Goal: Check status: Check status

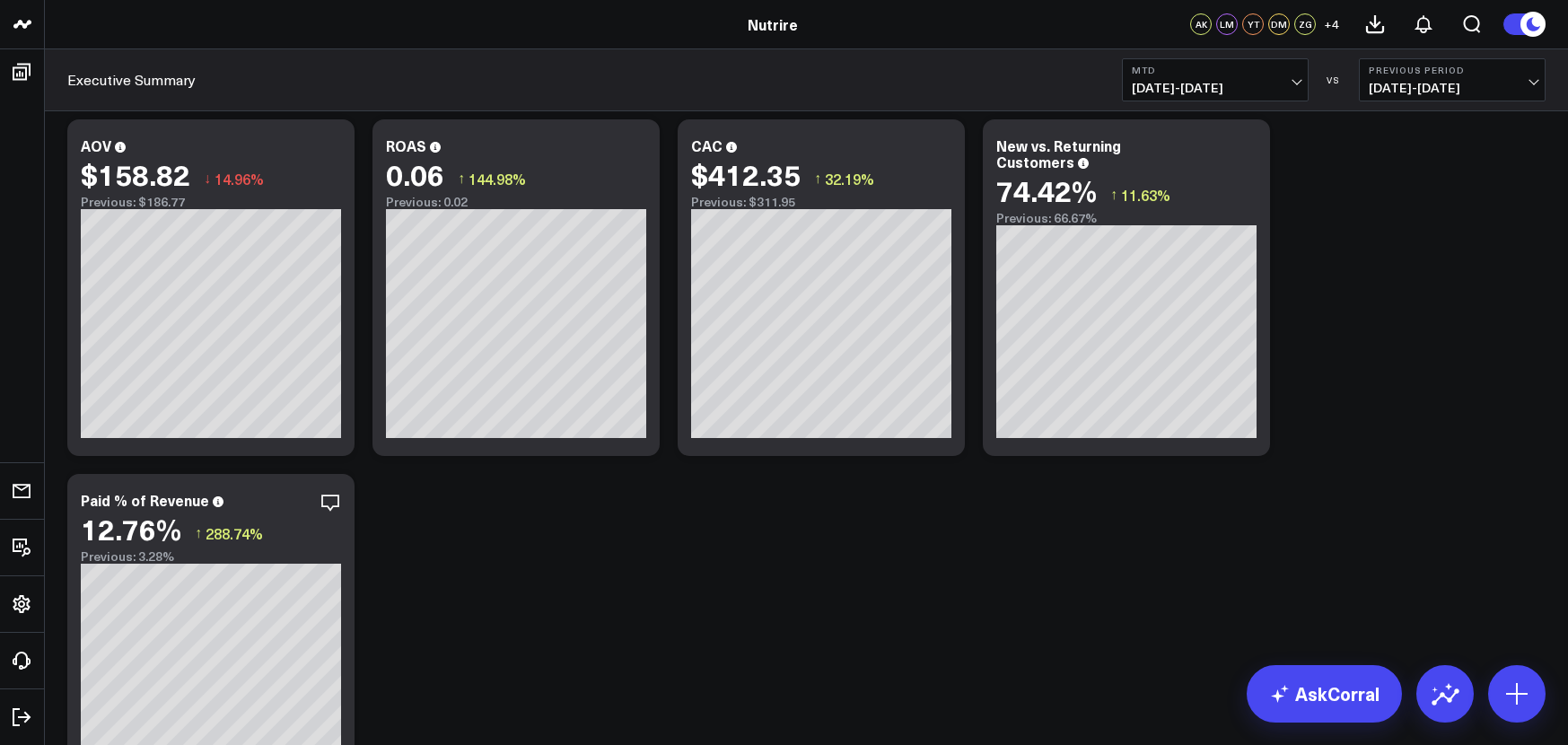
scroll to position [1132, 0]
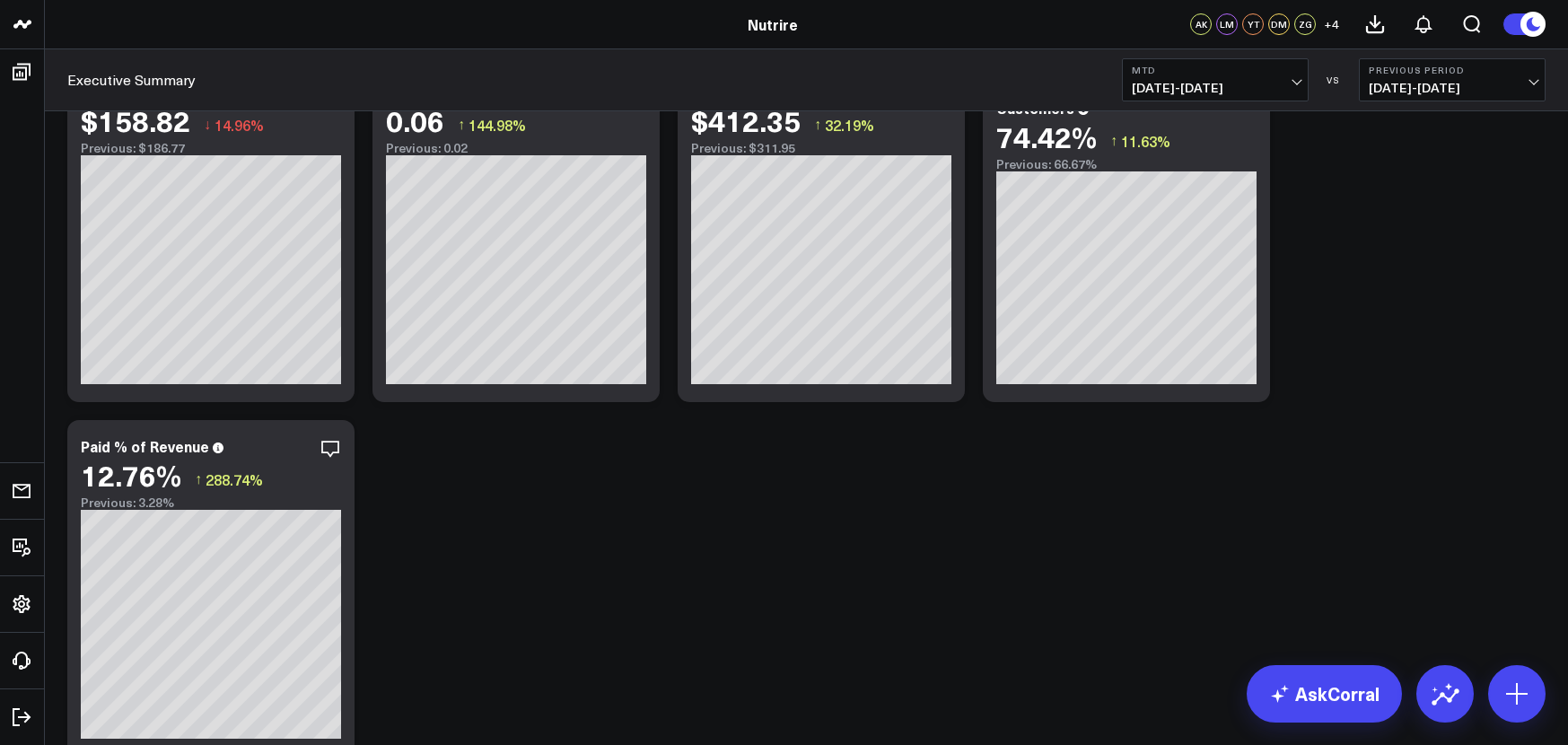
click at [1297, 81] on span "[DATE] - [DATE]" at bounding box center [1216, 88] width 167 height 15
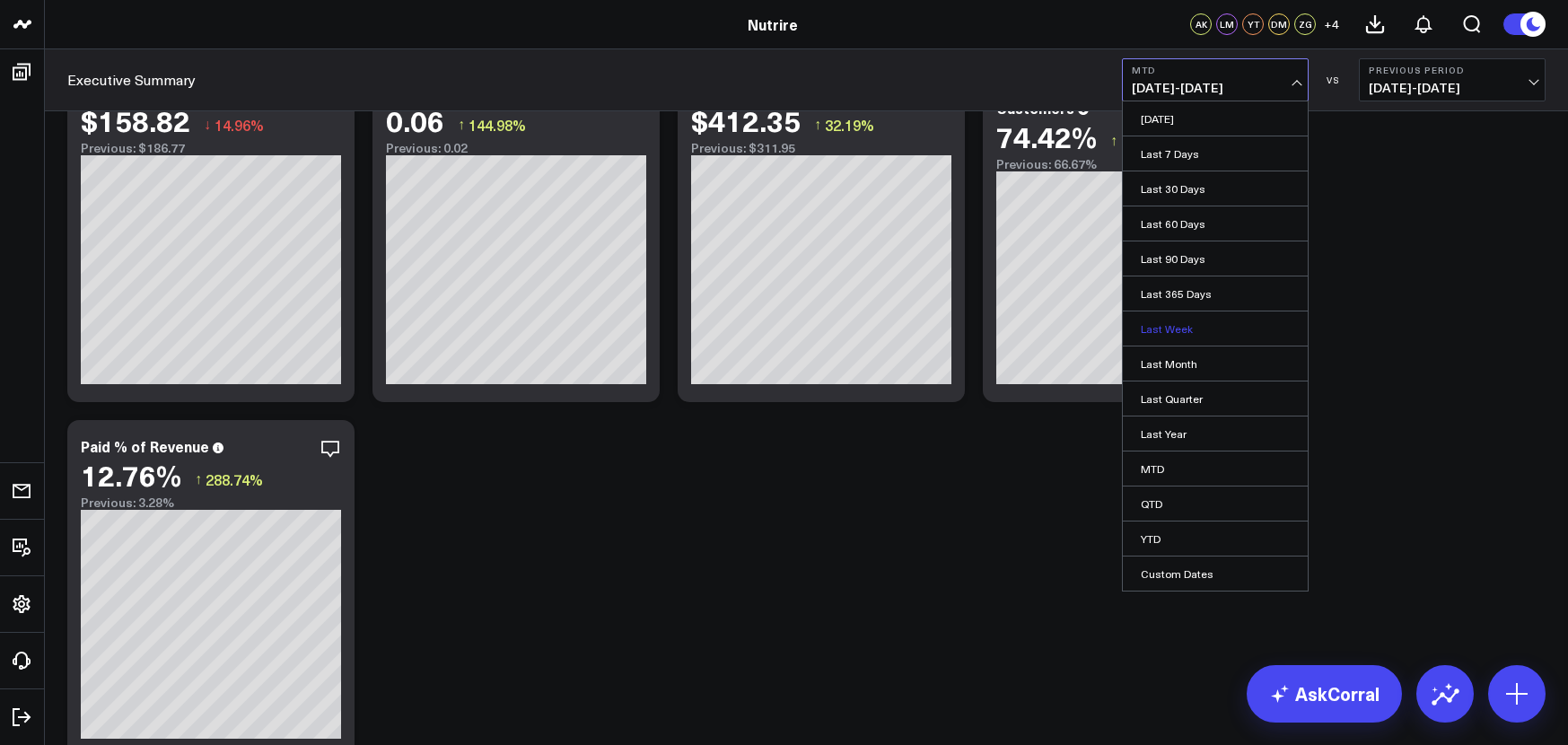
click at [1196, 332] on link "Last Week" at bounding box center [1216, 328] width 185 height 34
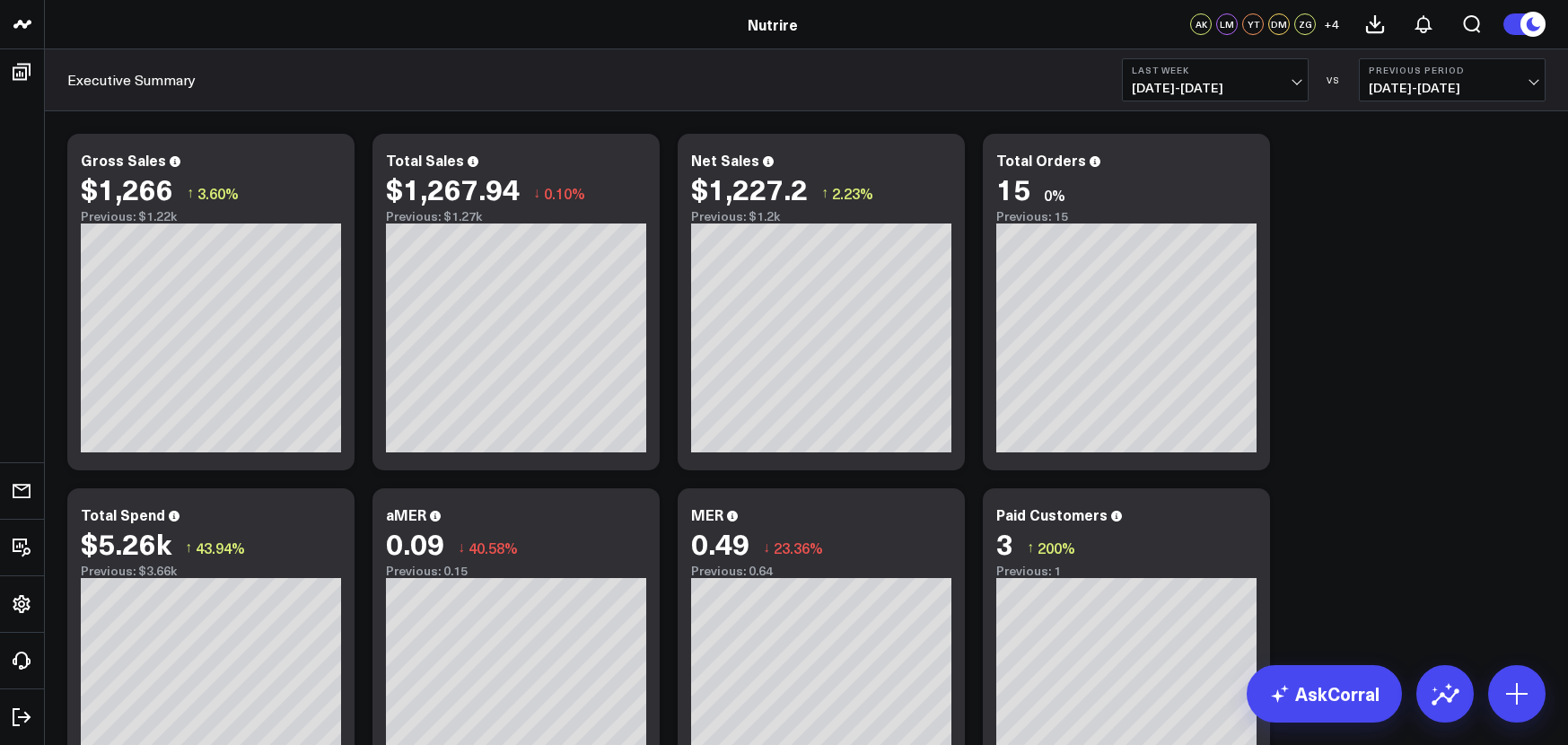
click at [1293, 77] on button "Last Week [DATE] - [DATE]" at bounding box center [1216, 80] width 187 height 43
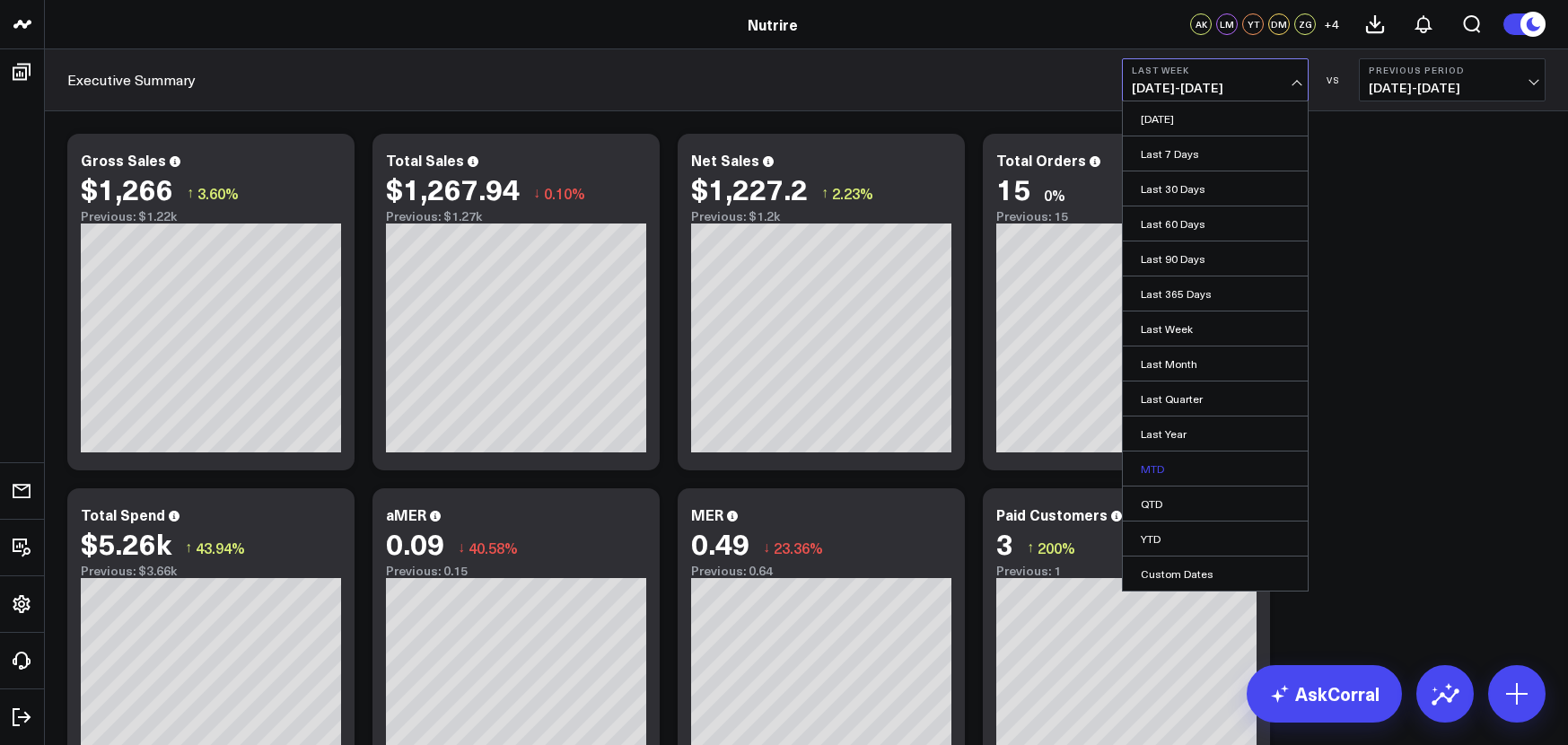
click at [1189, 460] on link "MTD" at bounding box center [1216, 468] width 185 height 34
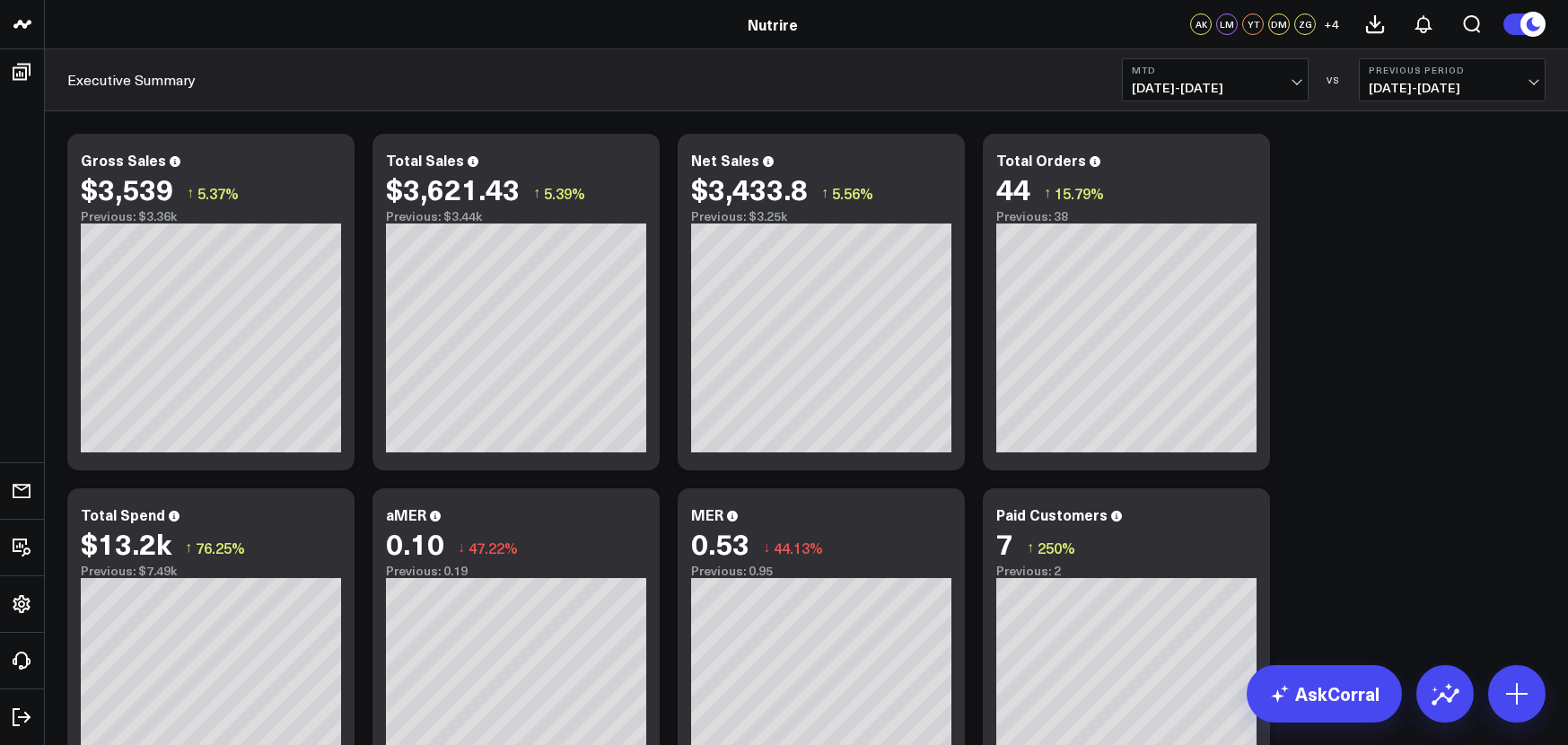
click at [1519, 77] on button "Previous Period [DATE] - [DATE]" at bounding box center [1453, 80] width 187 height 43
click at [1533, 73] on b "Previous Period" at bounding box center [1453, 70] width 167 height 11
click at [1283, 76] on button "MTD [DATE] - [DATE]" at bounding box center [1216, 80] width 187 height 43
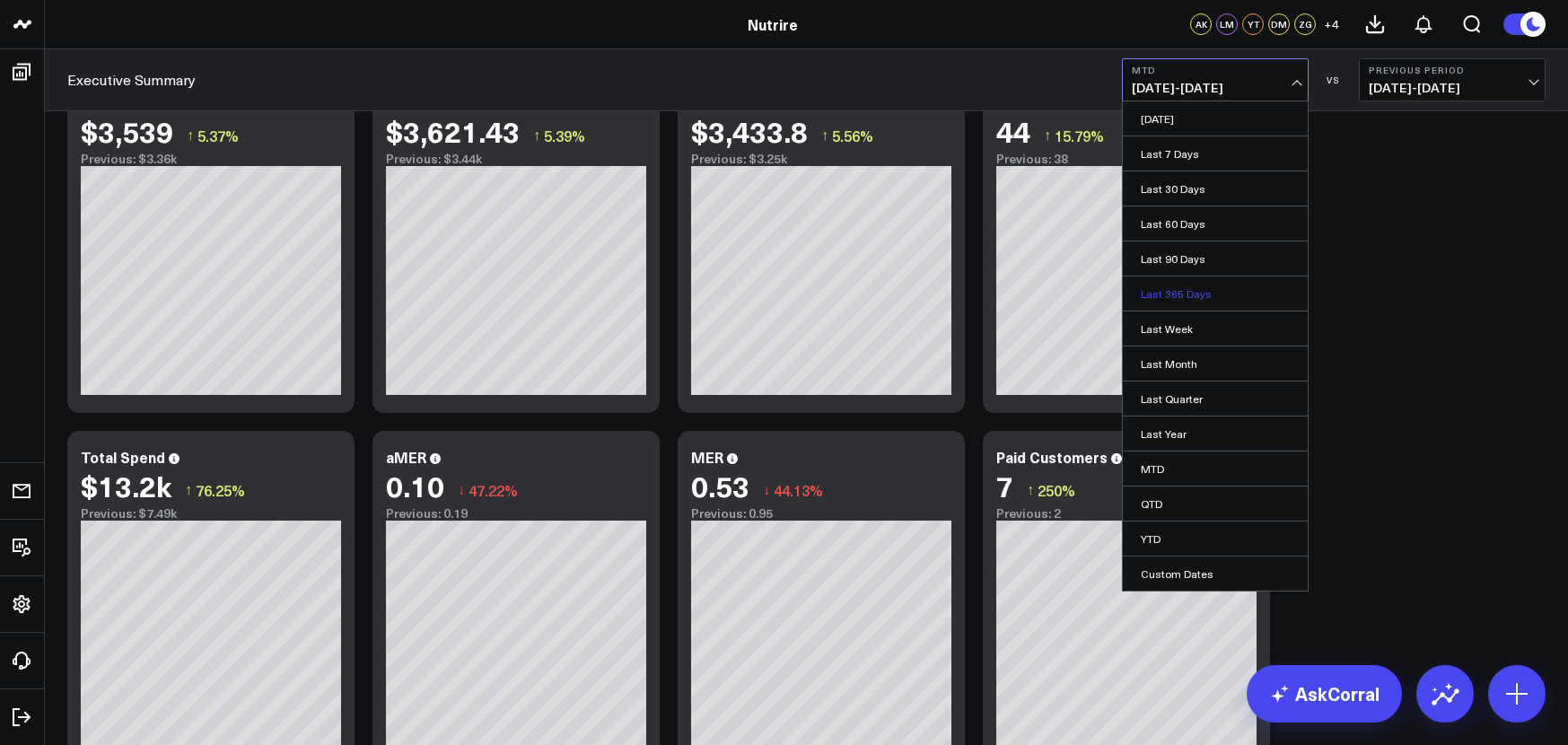
scroll to position [68, 0]
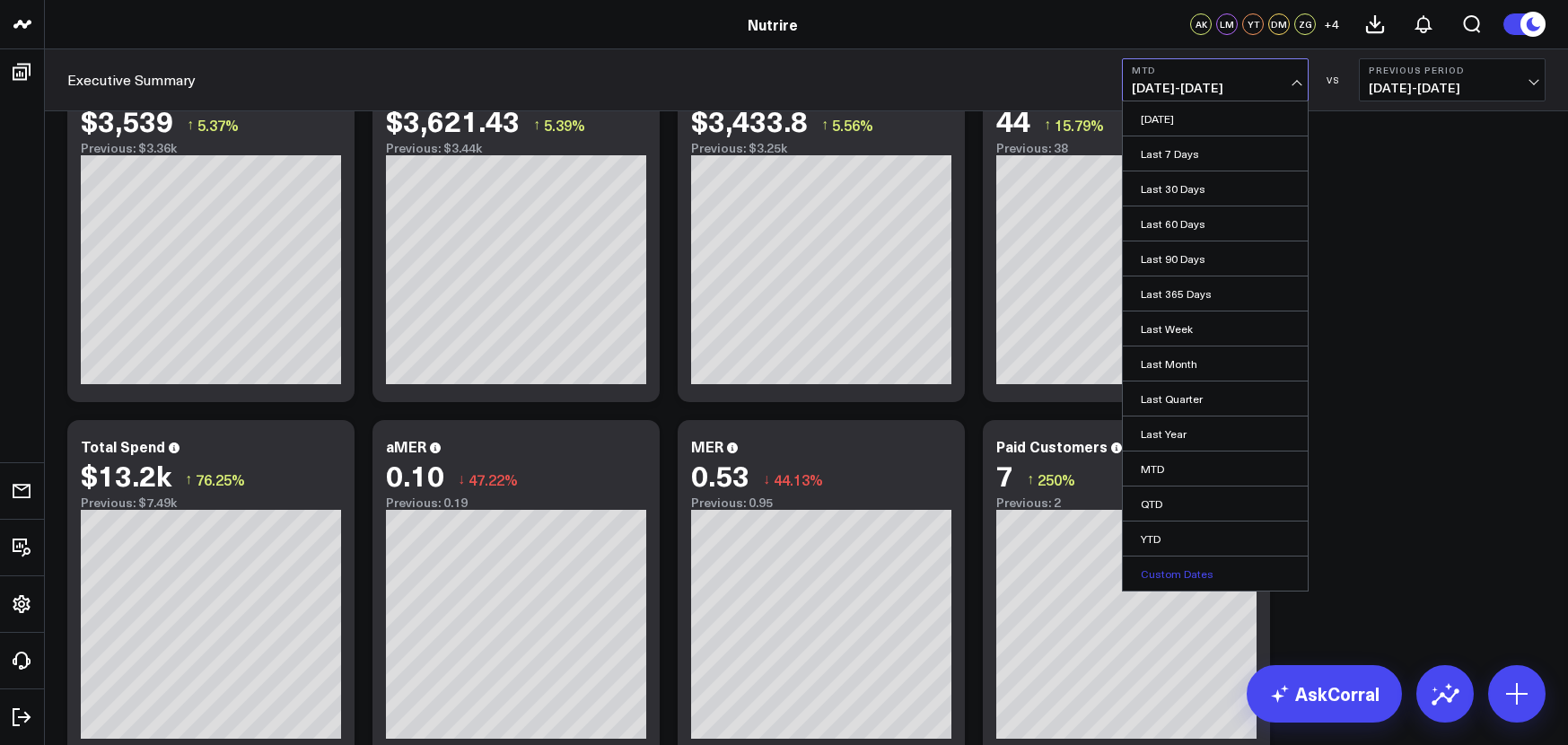
click at [1223, 576] on link "Custom Dates" at bounding box center [1216, 573] width 185 height 34
select select "7"
select select "2025"
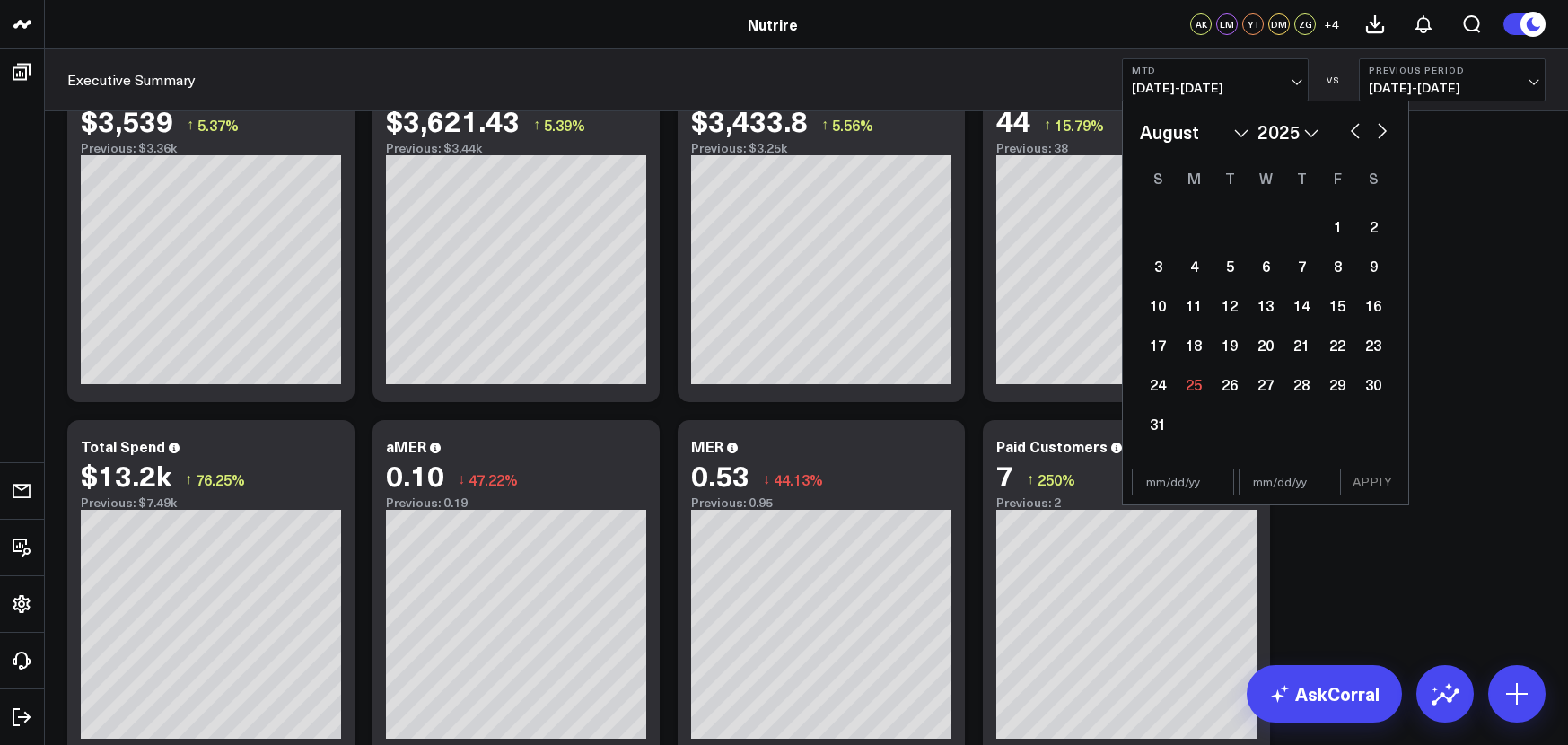
click at [1233, 136] on select "January February March April May June July August September October November De…" at bounding box center [1194, 131] width 108 height 27
select select "3"
select select "2025"
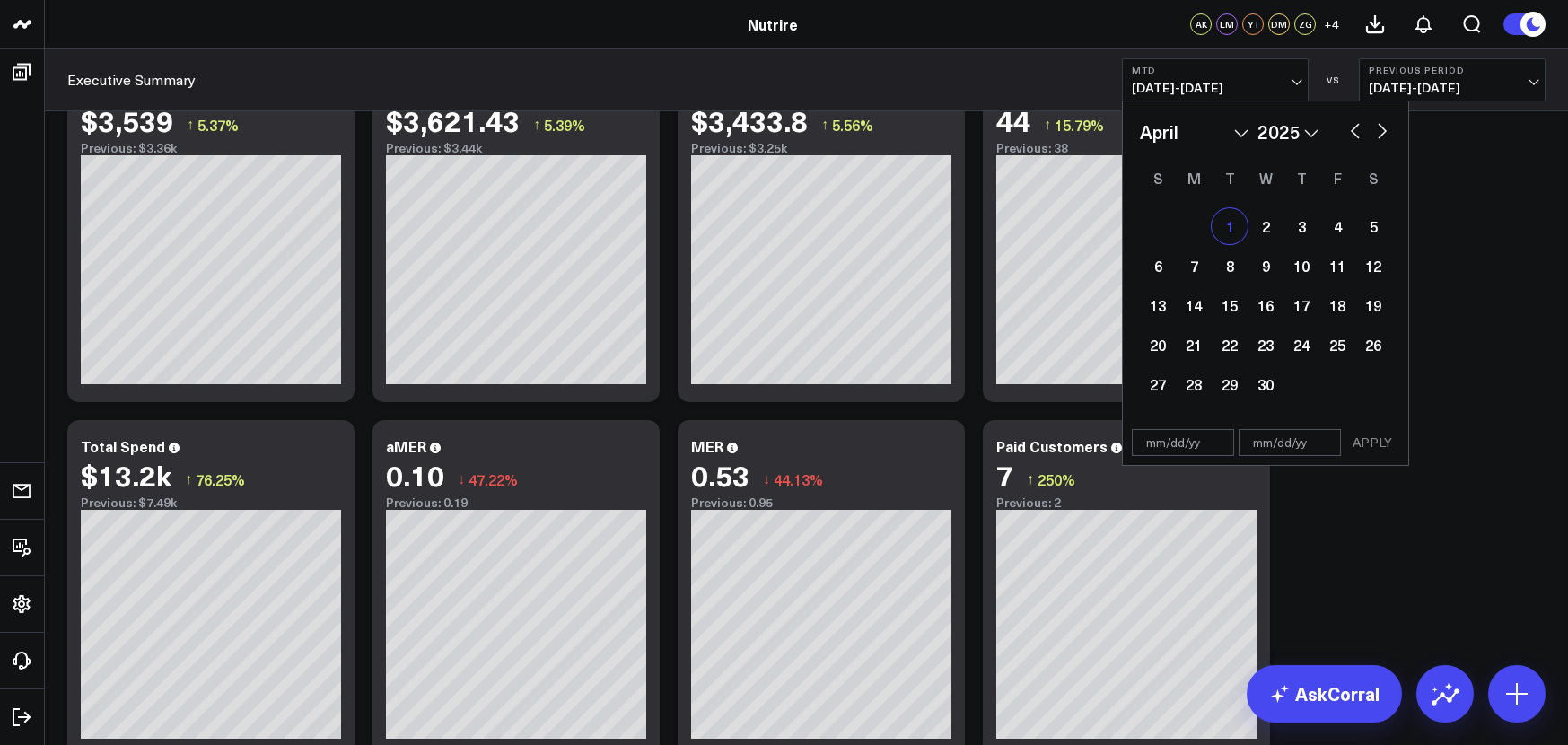
click at [1236, 230] on div "1" at bounding box center [1229, 226] width 35 height 35
type input "[DATE]"
select select "3"
select select "2025"
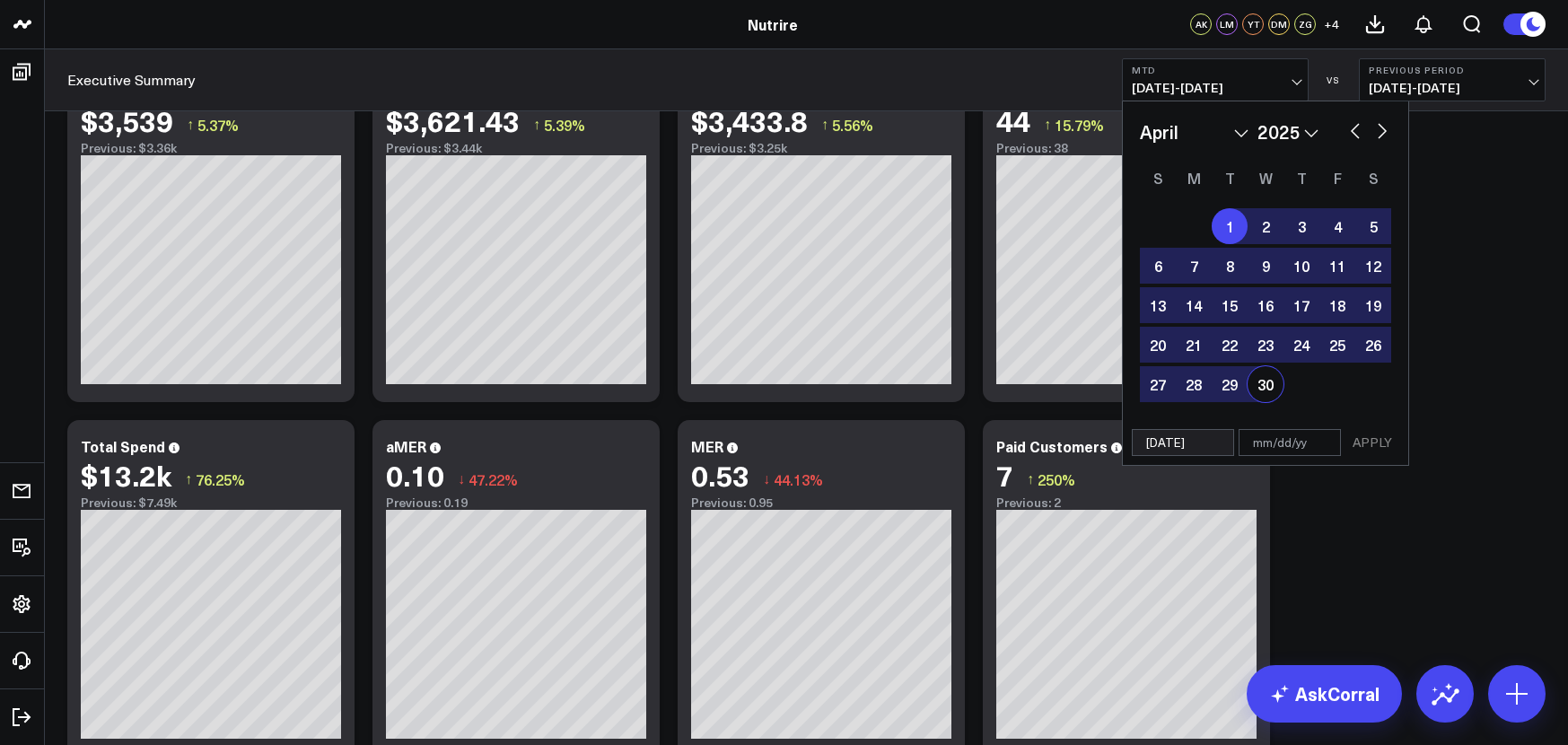
click at [1272, 378] on div "30" at bounding box center [1266, 384] width 35 height 35
type input "[DATE]"
select select "3"
select select "2025"
click at [1371, 443] on button "APPLY" at bounding box center [1372, 442] width 54 height 27
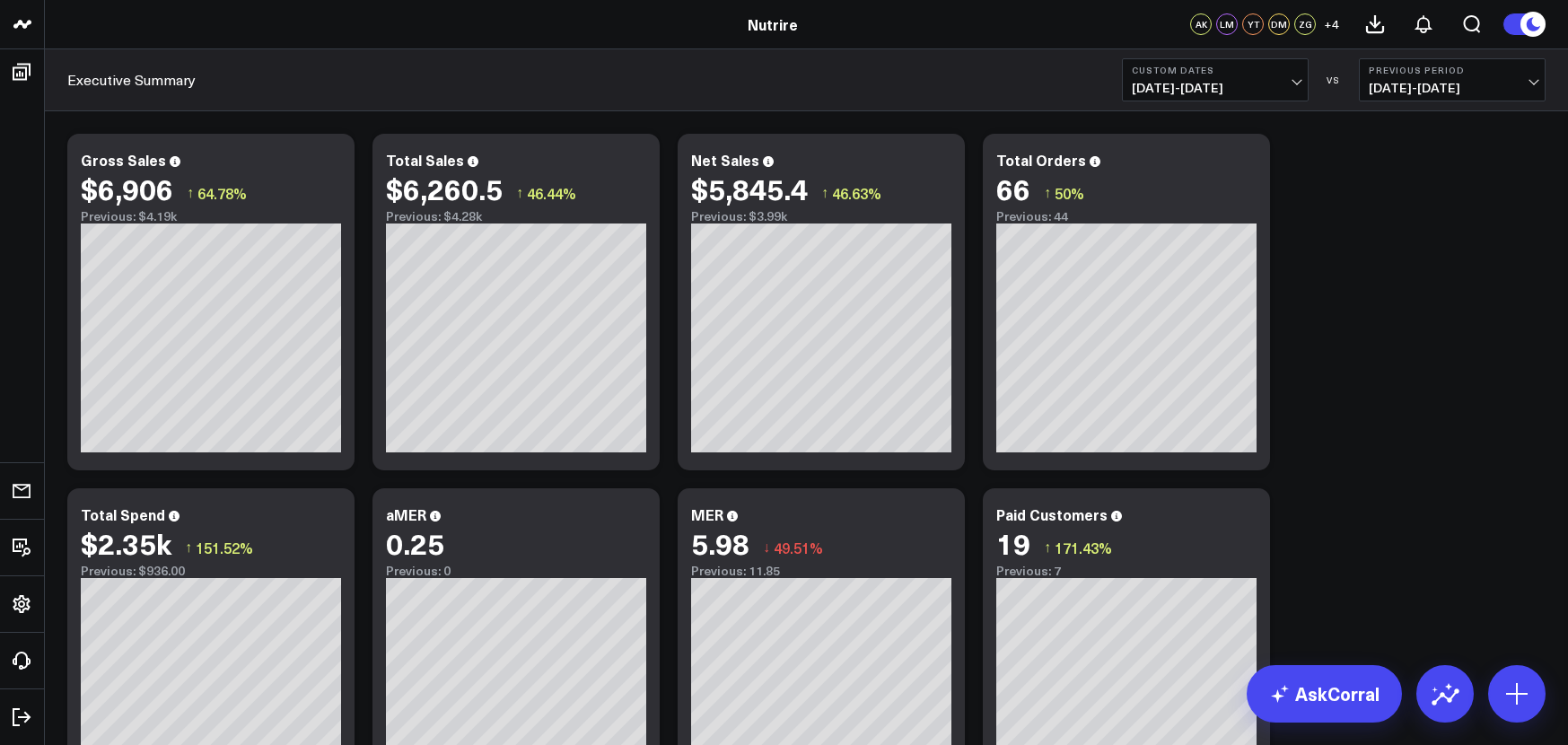
click at [1296, 81] on span "[DATE] - [DATE]" at bounding box center [1216, 88] width 167 height 15
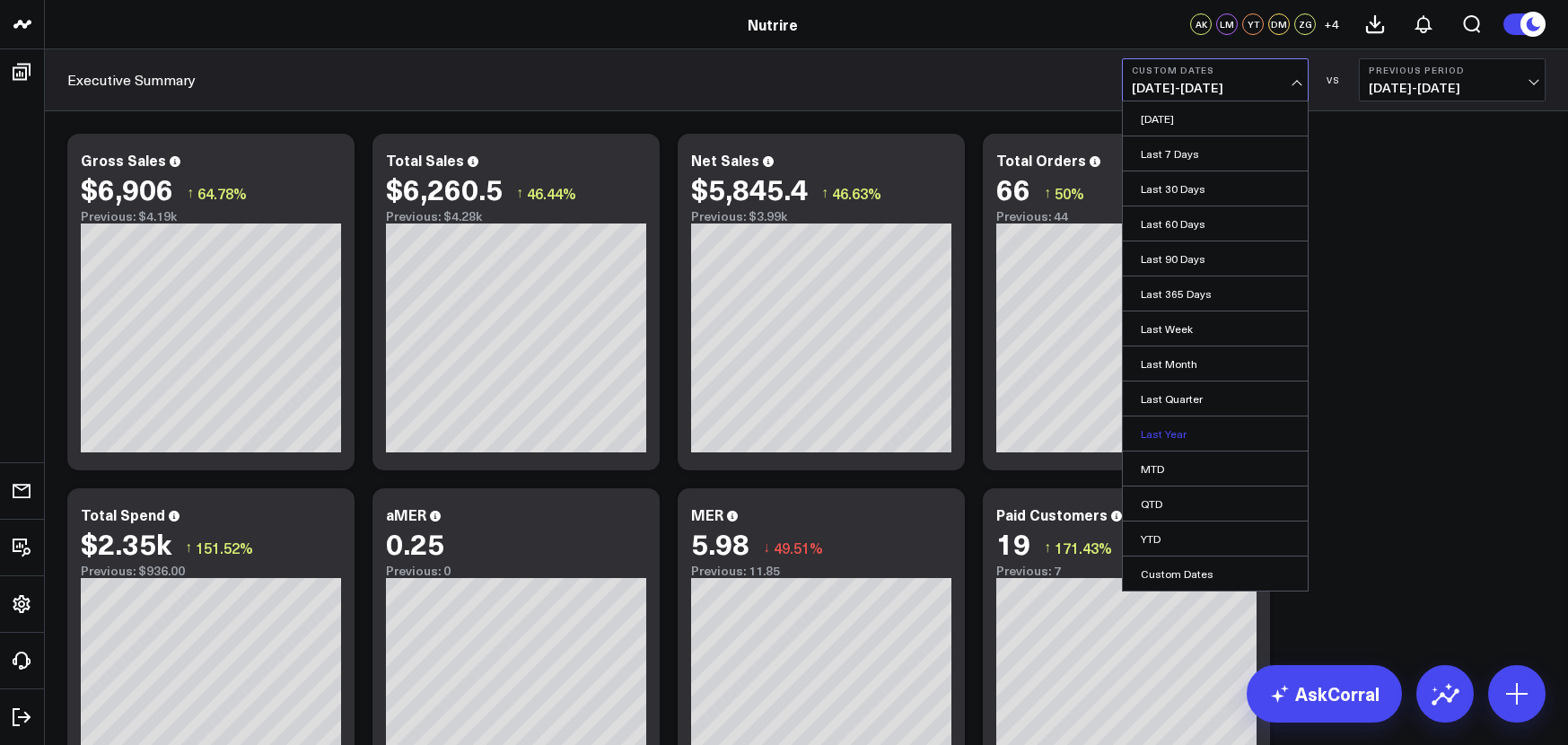
scroll to position [15, 0]
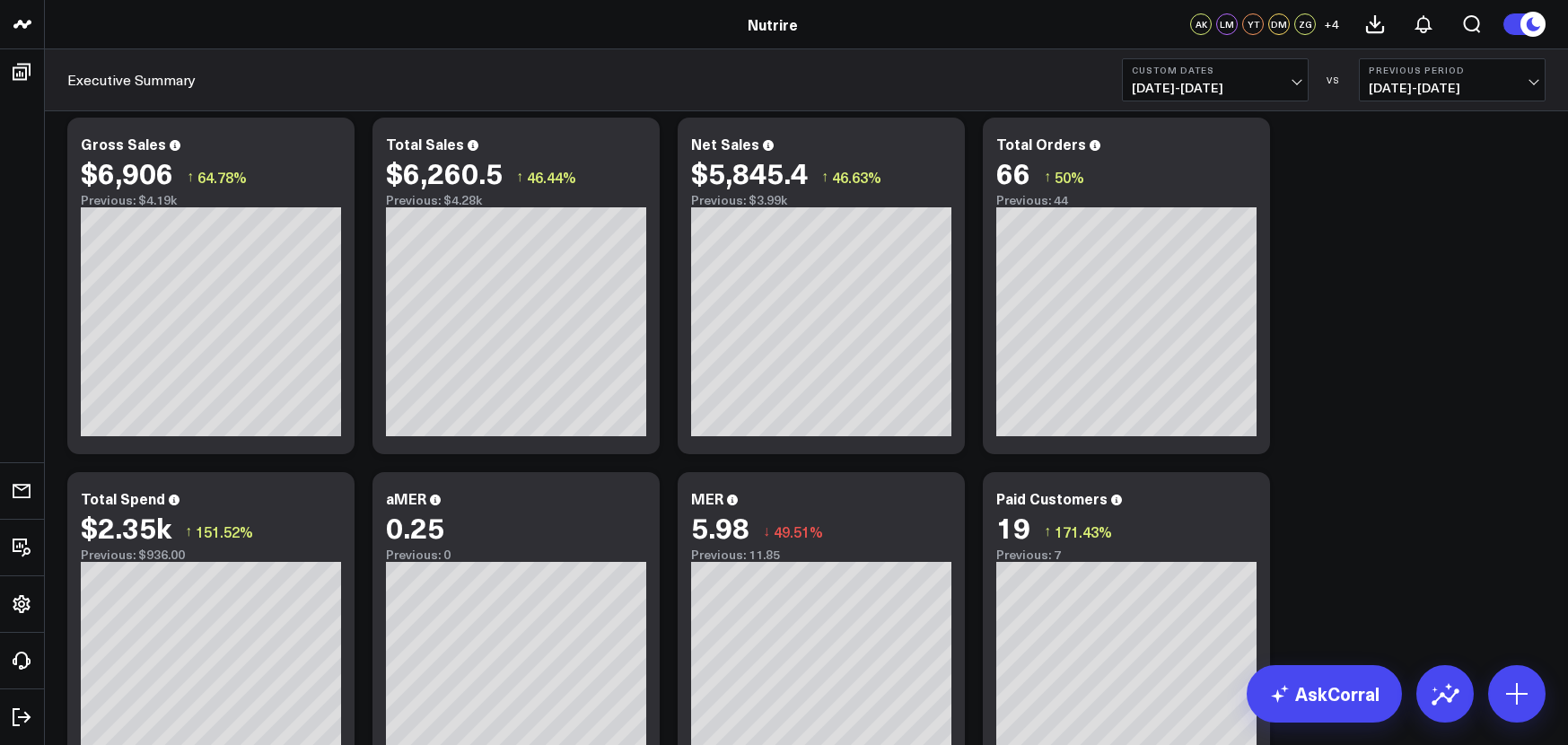
scroll to position [0, 0]
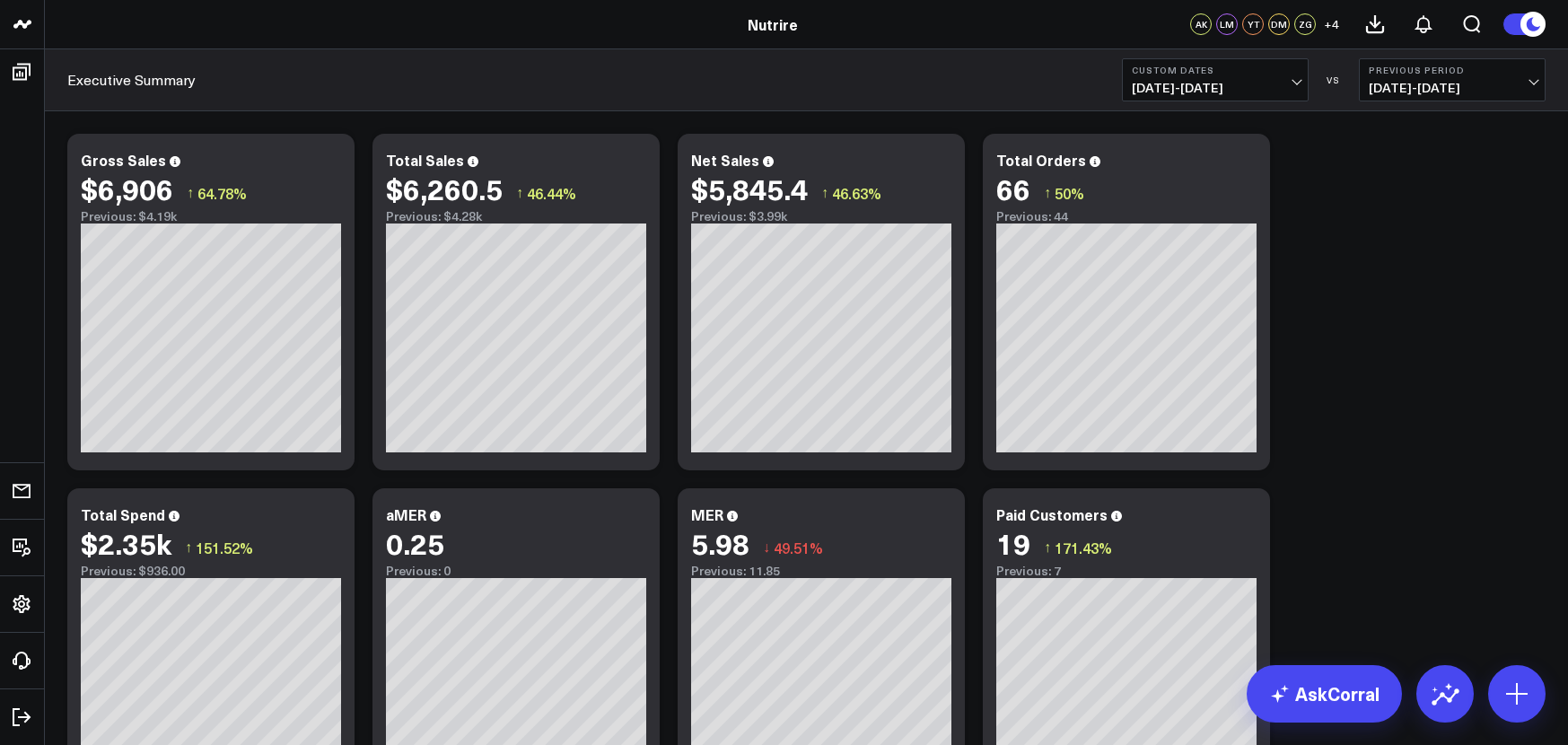
click at [1254, 90] on span "[DATE] - [DATE]" at bounding box center [1216, 88] width 167 height 15
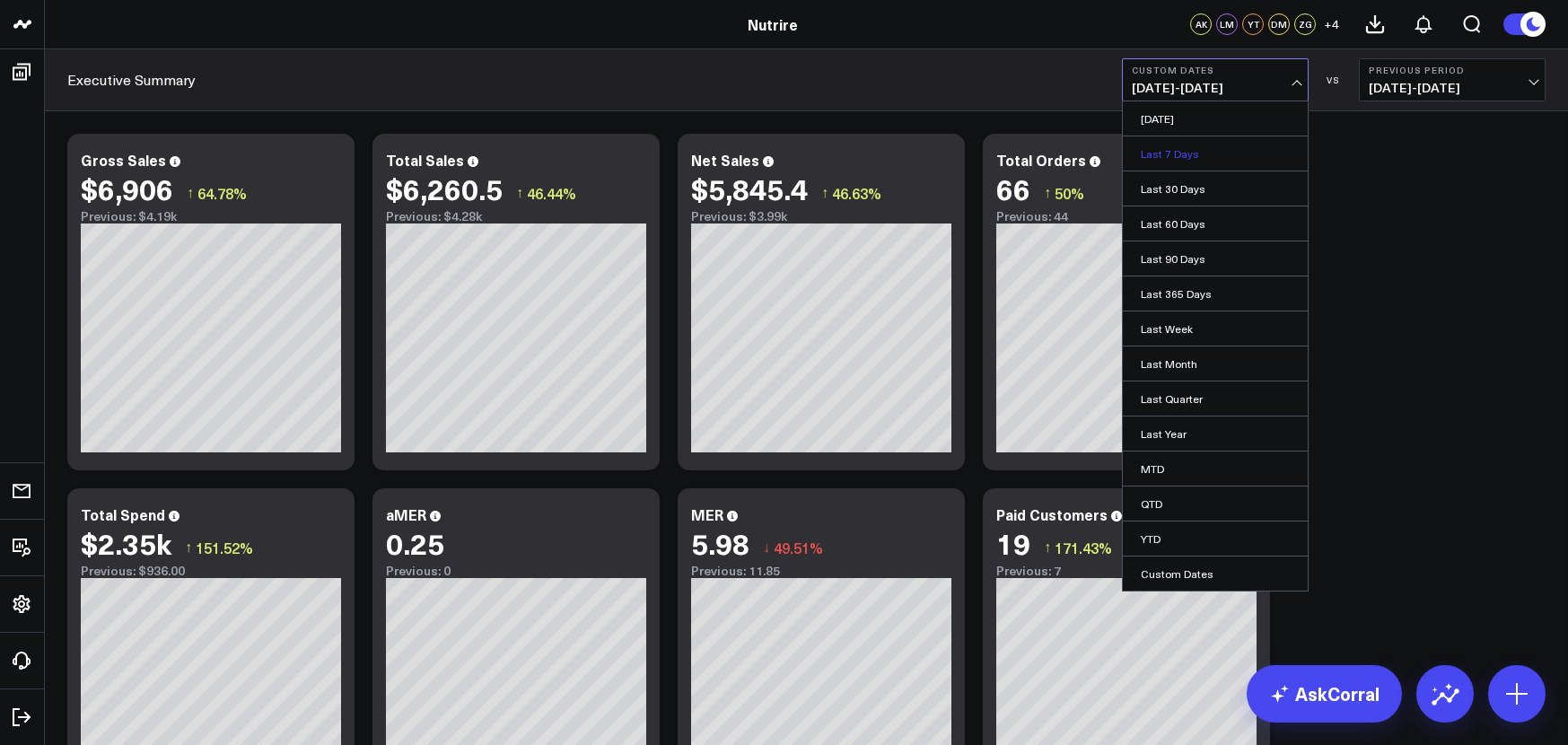
click at [1199, 160] on link "Last 7 Days" at bounding box center [1216, 154] width 185 height 34
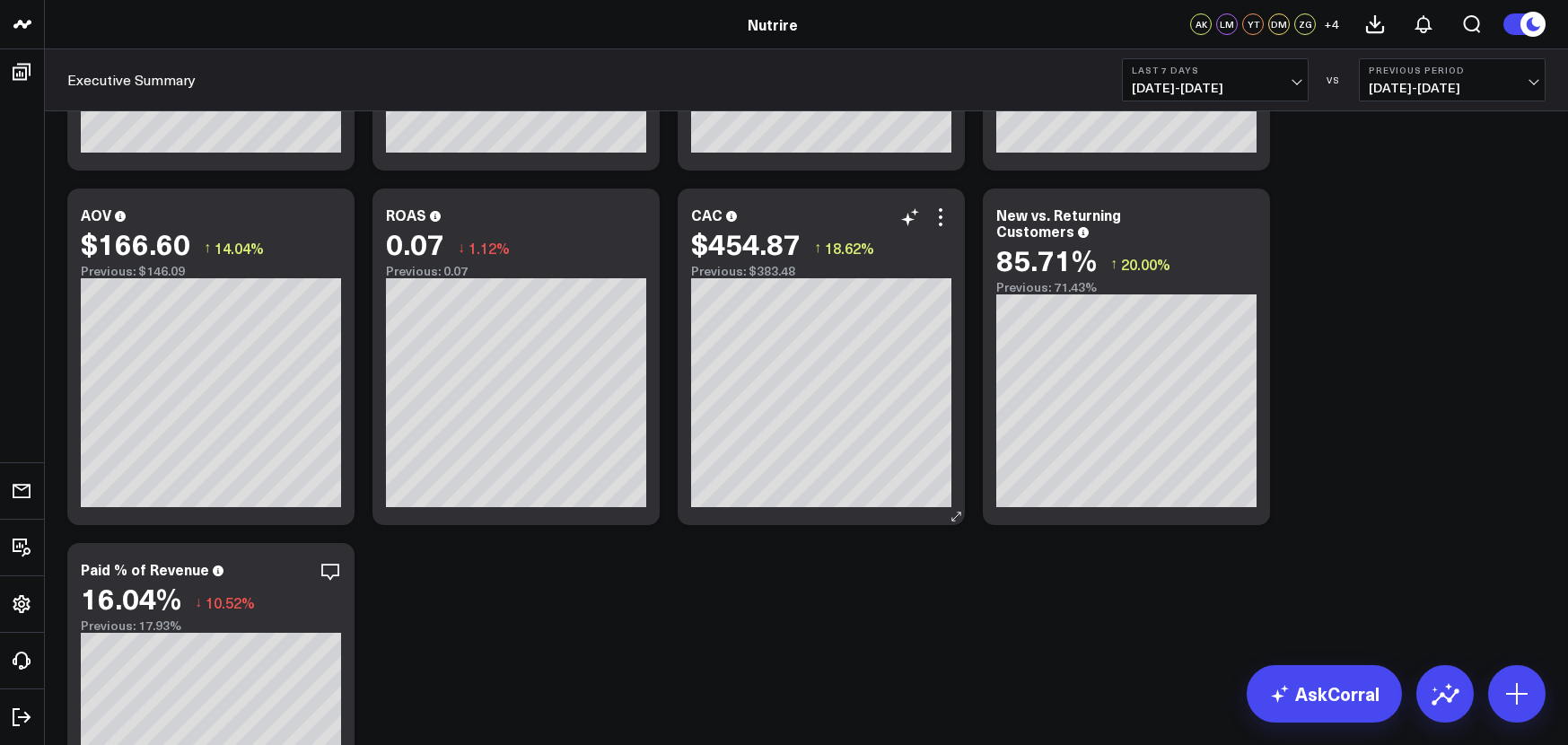
scroll to position [1008, 0]
click at [1288, 90] on span "[DATE] - [DATE]" at bounding box center [1216, 88] width 167 height 15
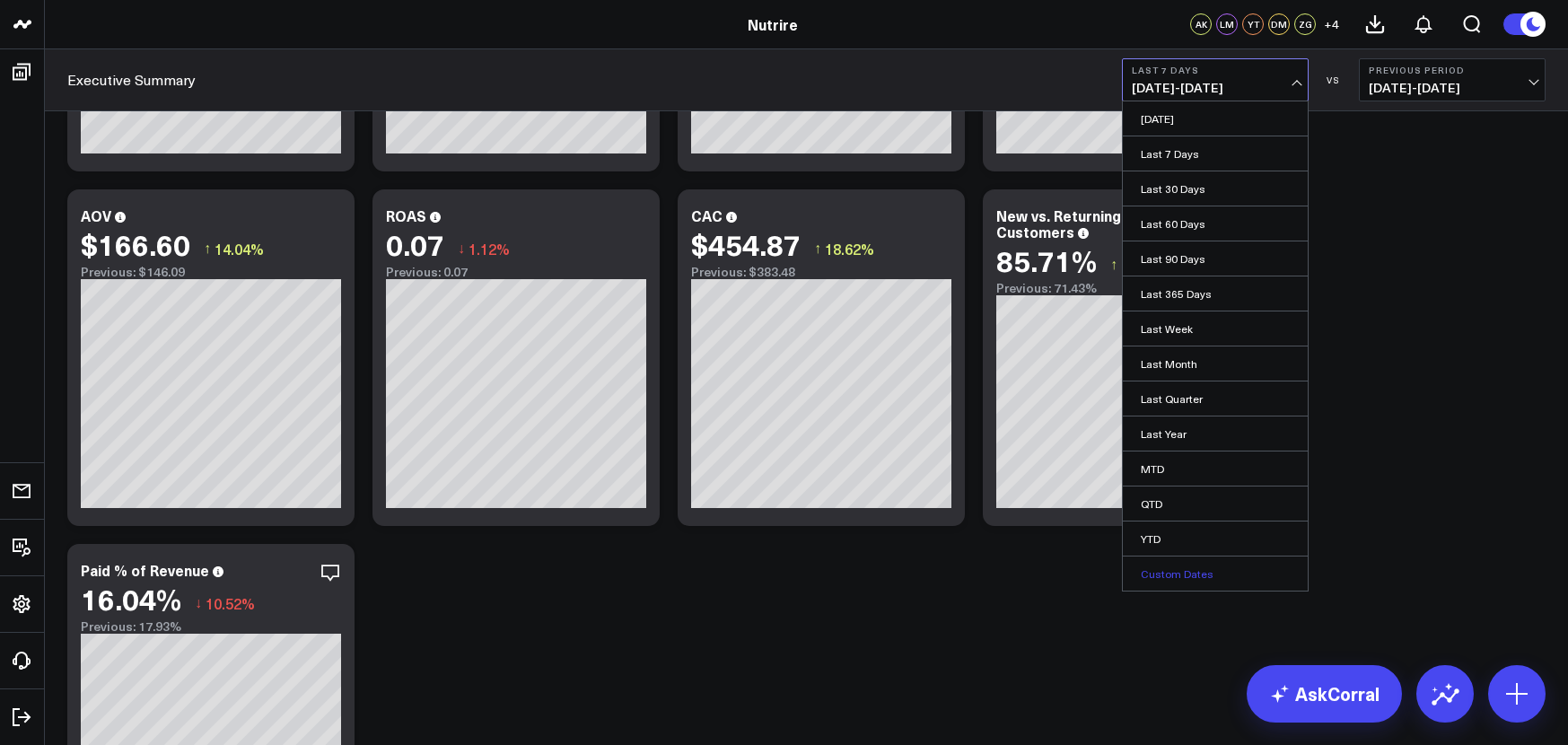
click at [1199, 572] on link "Custom Dates" at bounding box center [1216, 573] width 185 height 34
select select "7"
select select "2025"
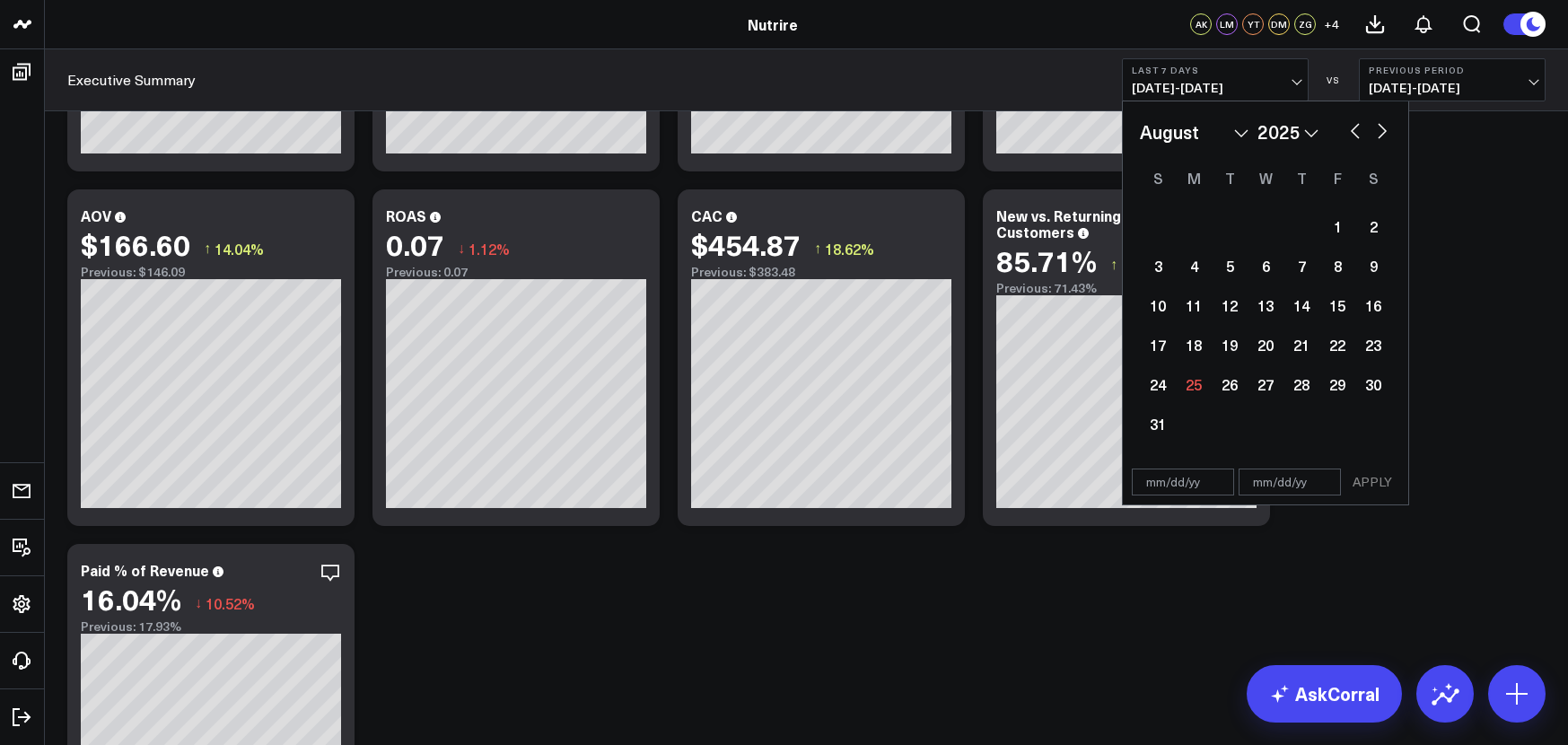
click at [1353, 131] on button "button" at bounding box center [1355, 129] width 18 height 22
select select "6"
select select "2025"
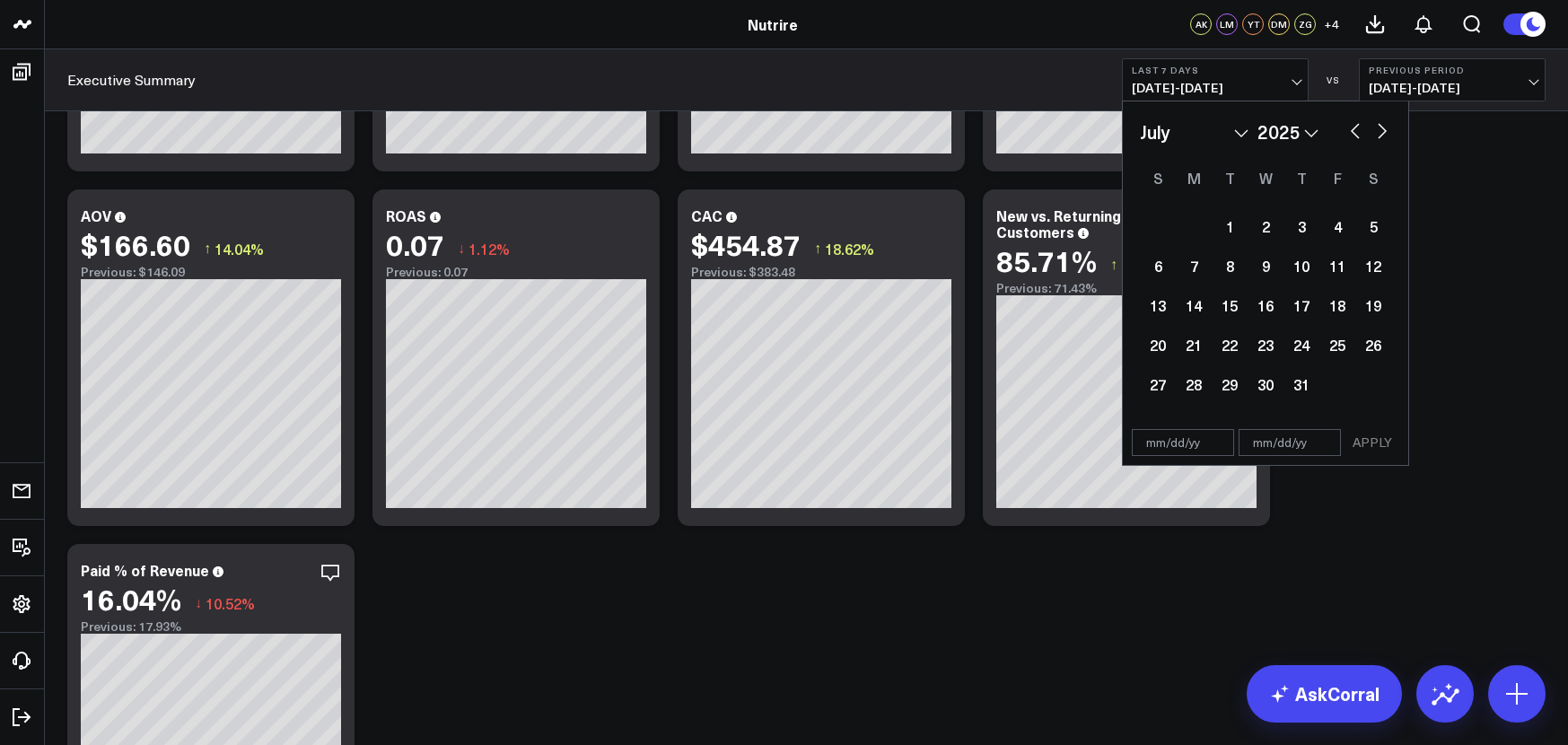
click at [1353, 131] on button "button" at bounding box center [1355, 129] width 18 height 22
select select "5"
select select "2025"
click at [1142, 228] on div "1" at bounding box center [1158, 226] width 35 height 35
type input "[DATE]"
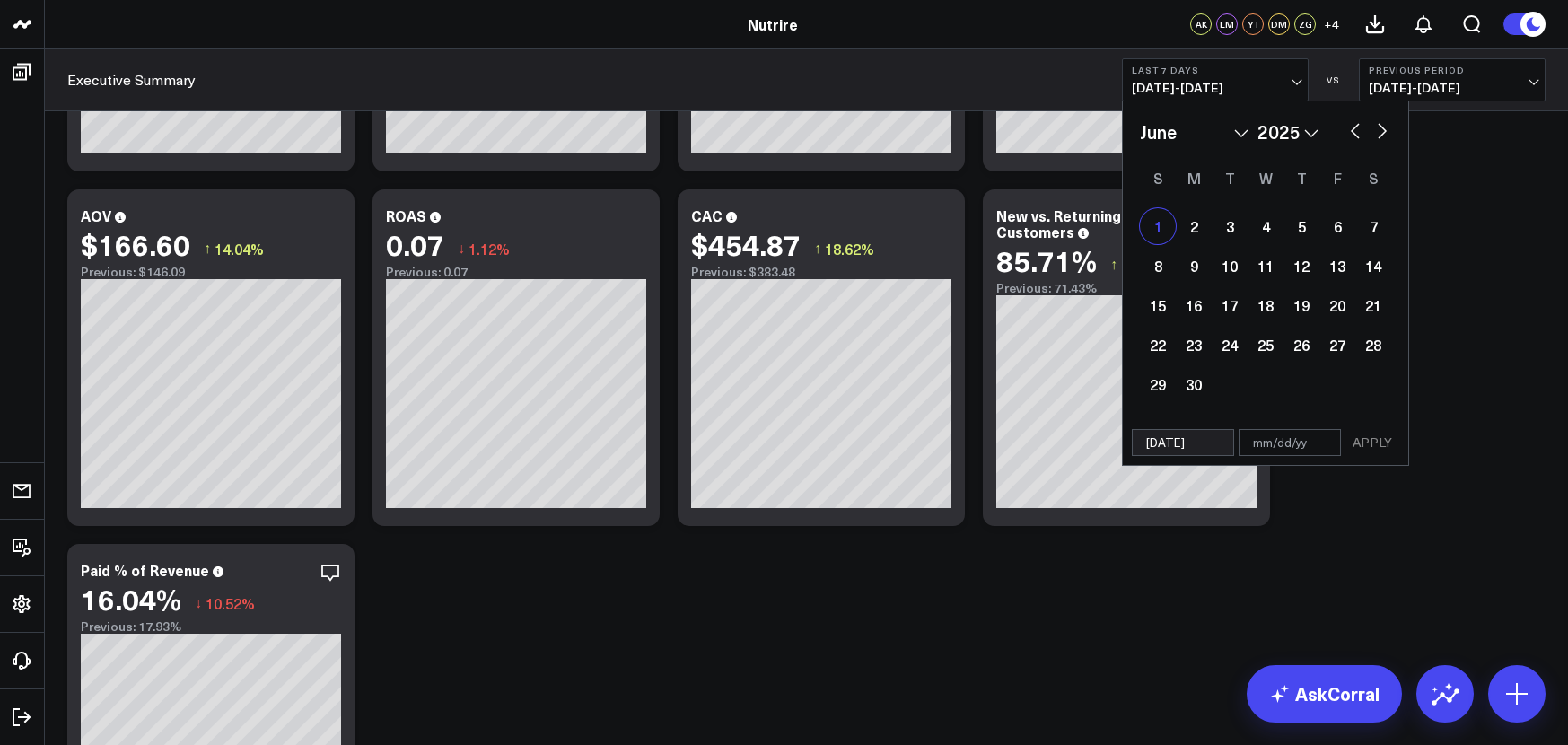
select select "5"
select select "2025"
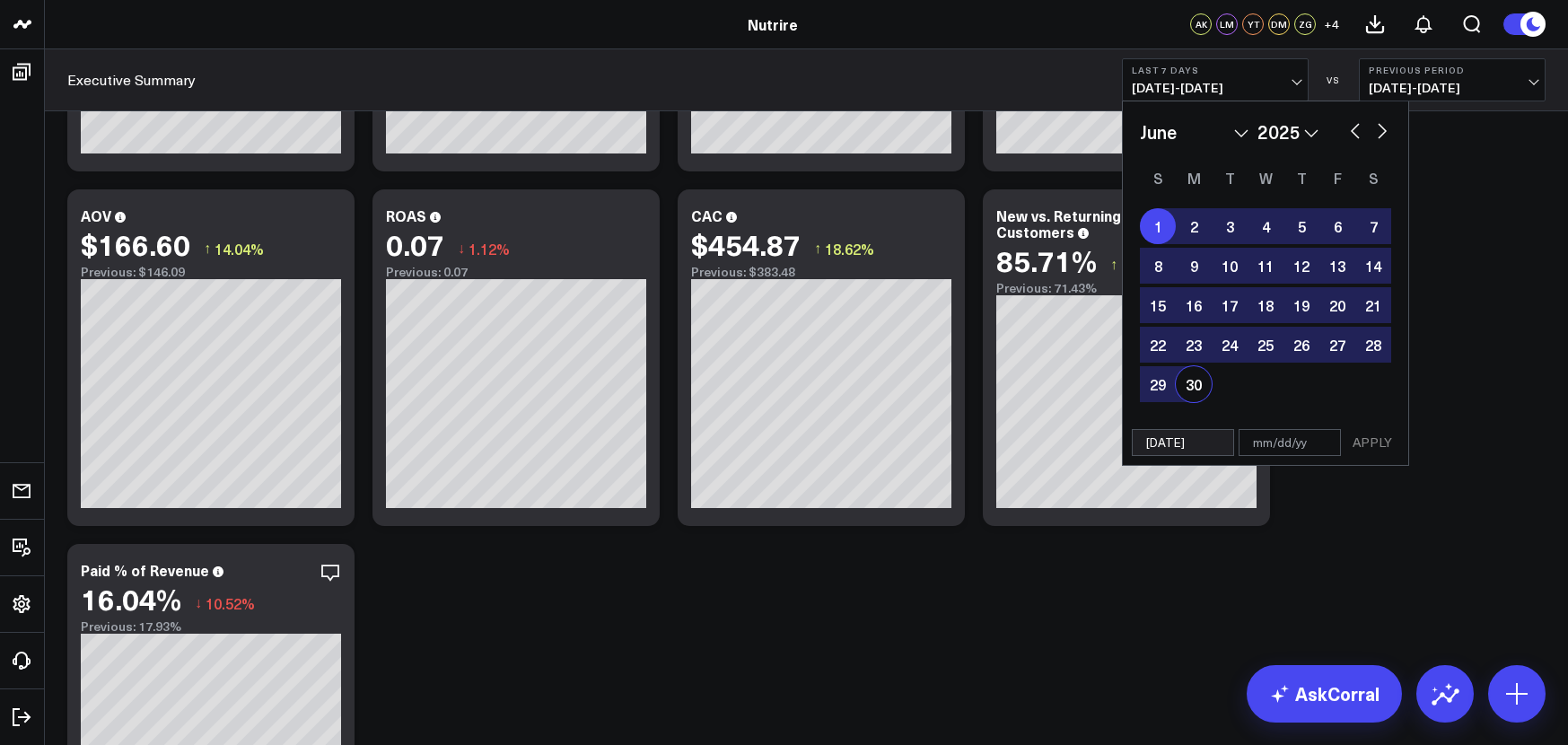
click at [1199, 383] on div "30" at bounding box center [1194, 384] width 35 height 35
type input "[DATE]"
select select "5"
select select "2025"
click at [1390, 441] on button "APPLY" at bounding box center [1372, 442] width 54 height 27
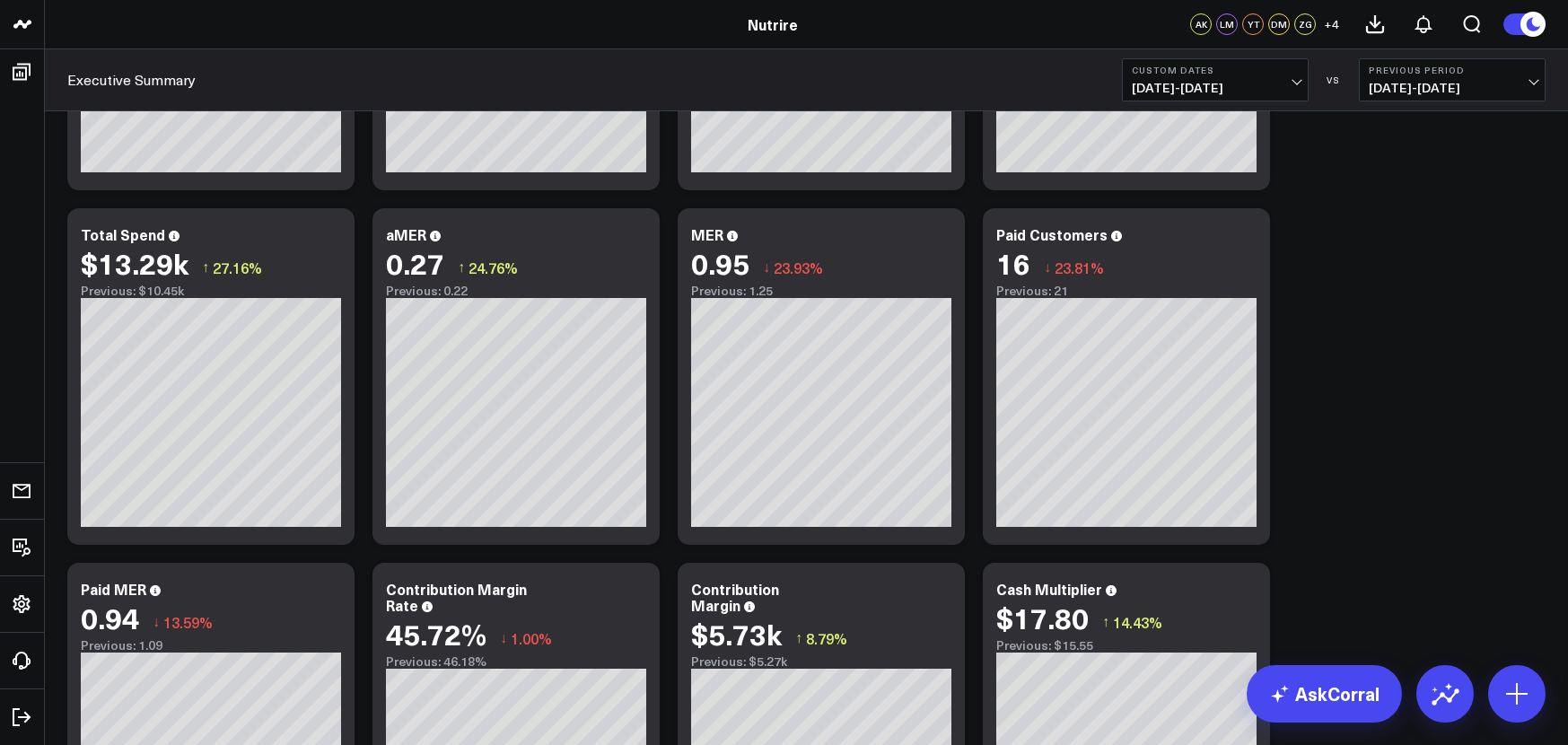
scroll to position [281, 0]
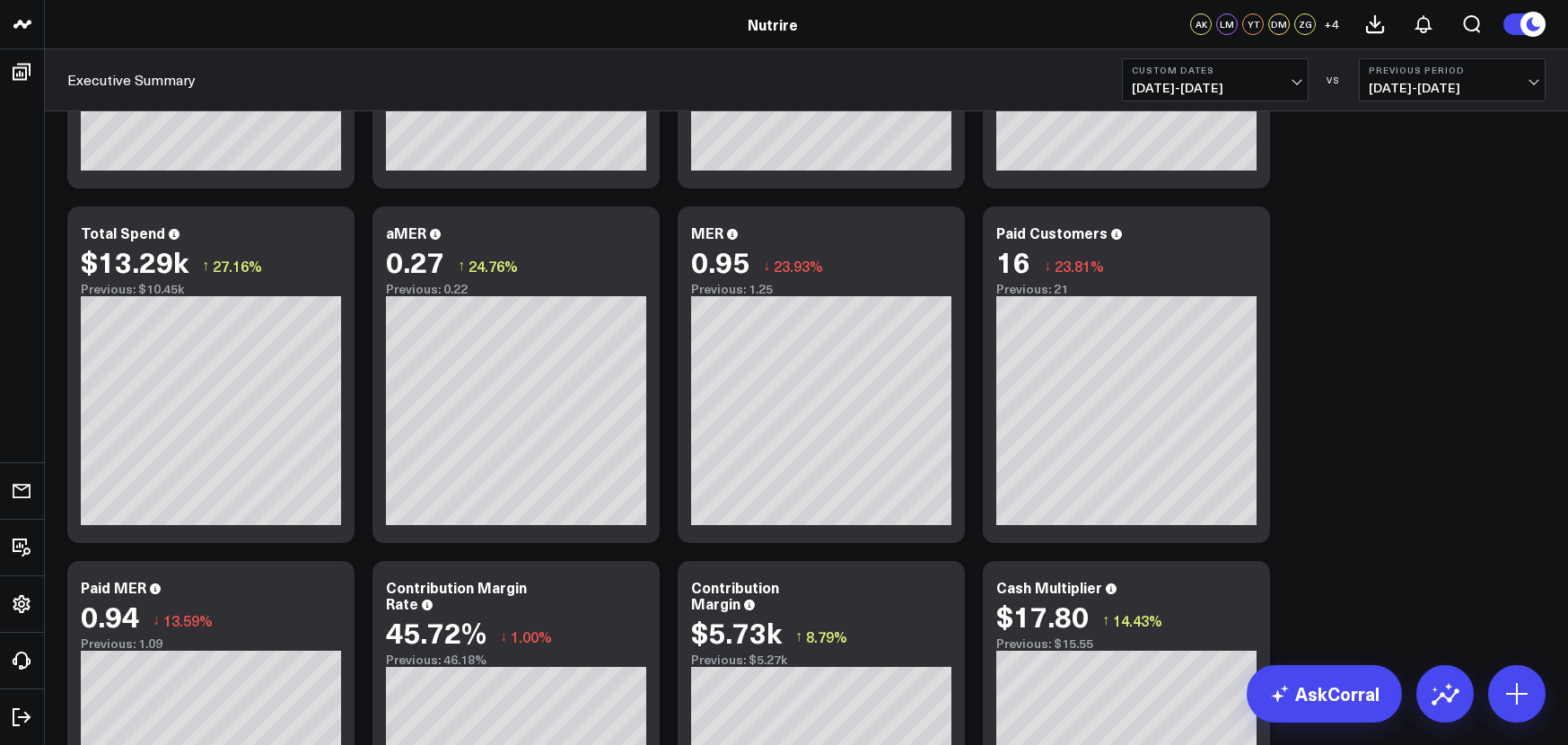
click at [1296, 86] on span "[DATE] - [DATE]" at bounding box center [1216, 88] width 167 height 15
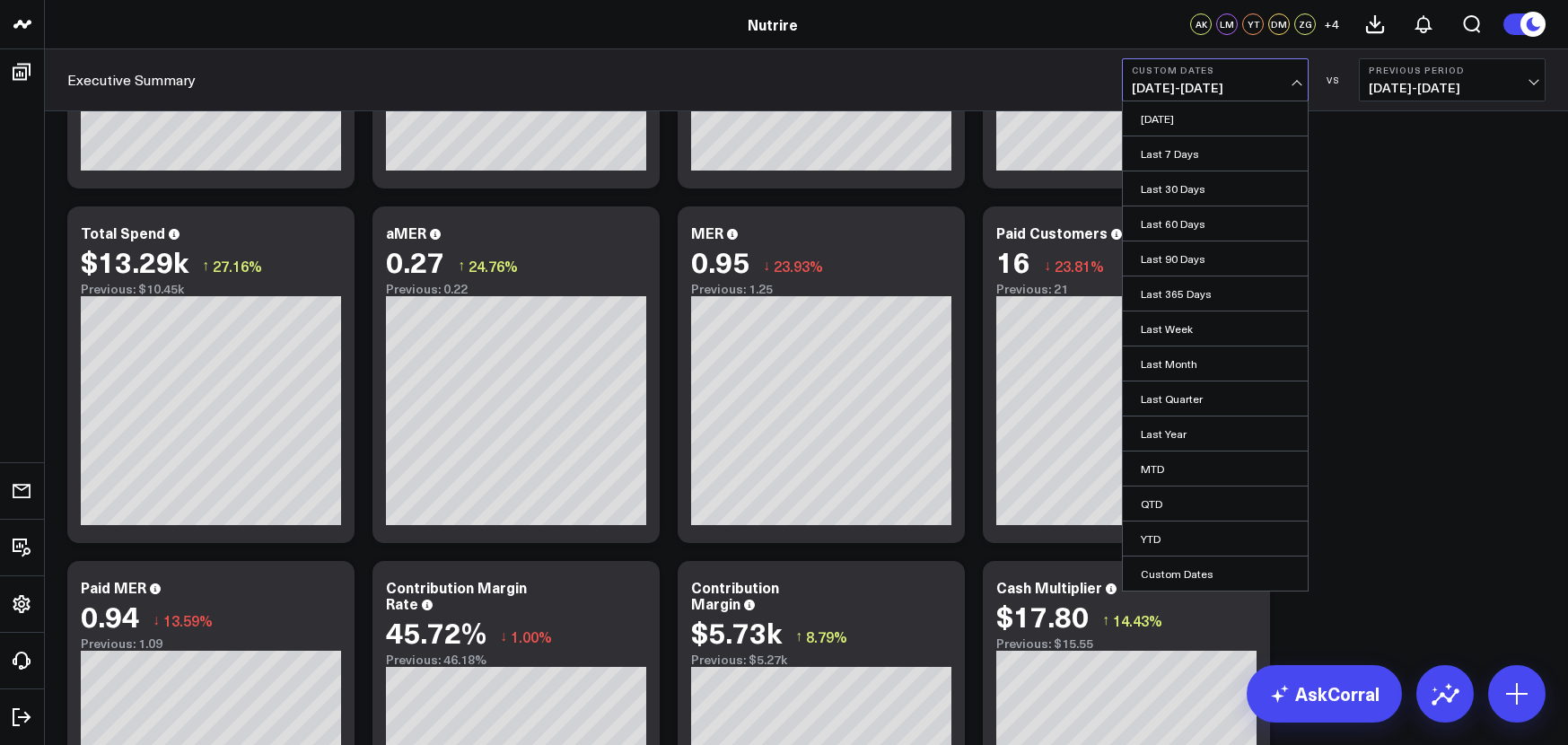
click at [1296, 86] on span "[DATE] - [DATE]" at bounding box center [1216, 88] width 167 height 15
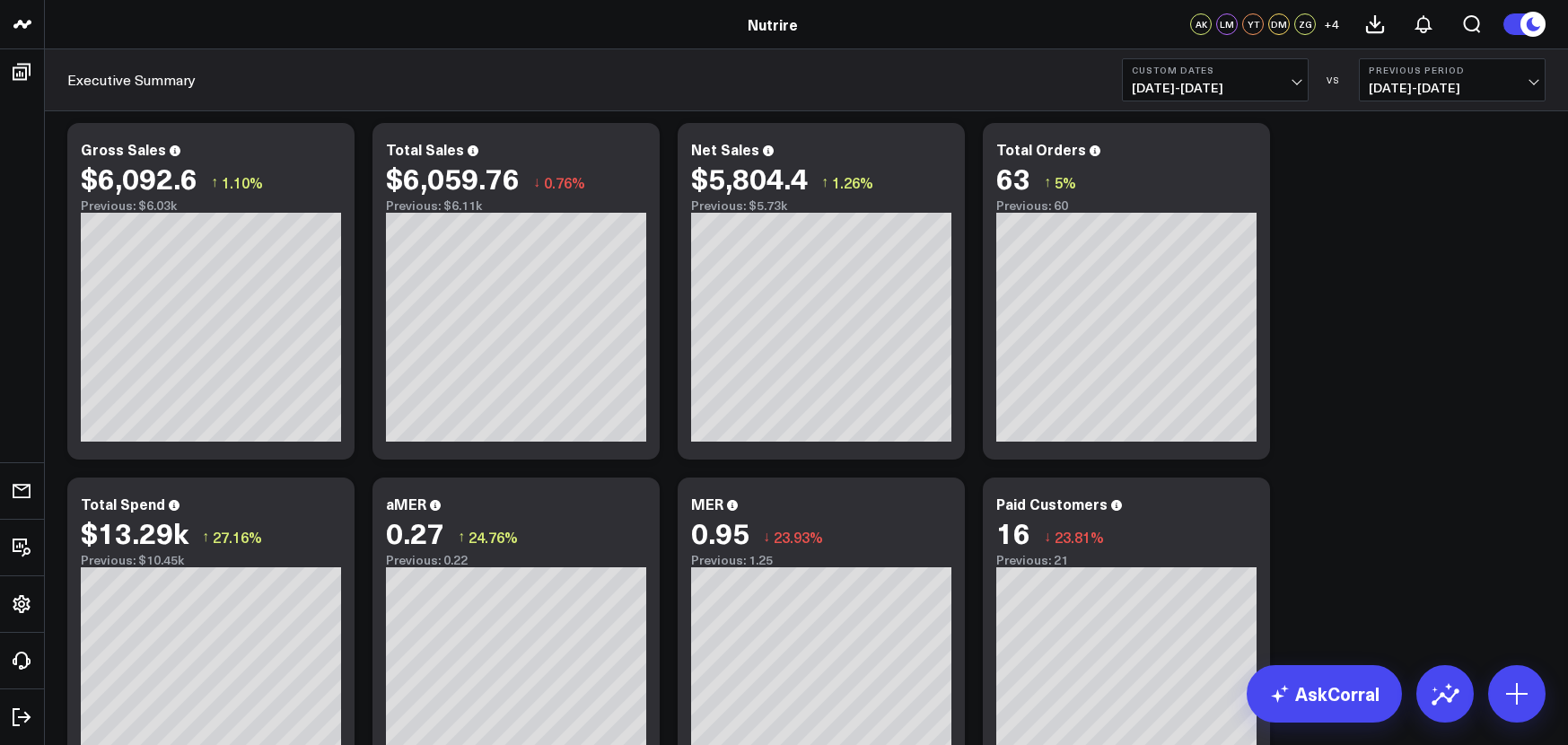
scroll to position [12, 0]
drag, startPoint x: 158, startPoint y: 537, endPoint x: 228, endPoint y: 471, distance: 96.2
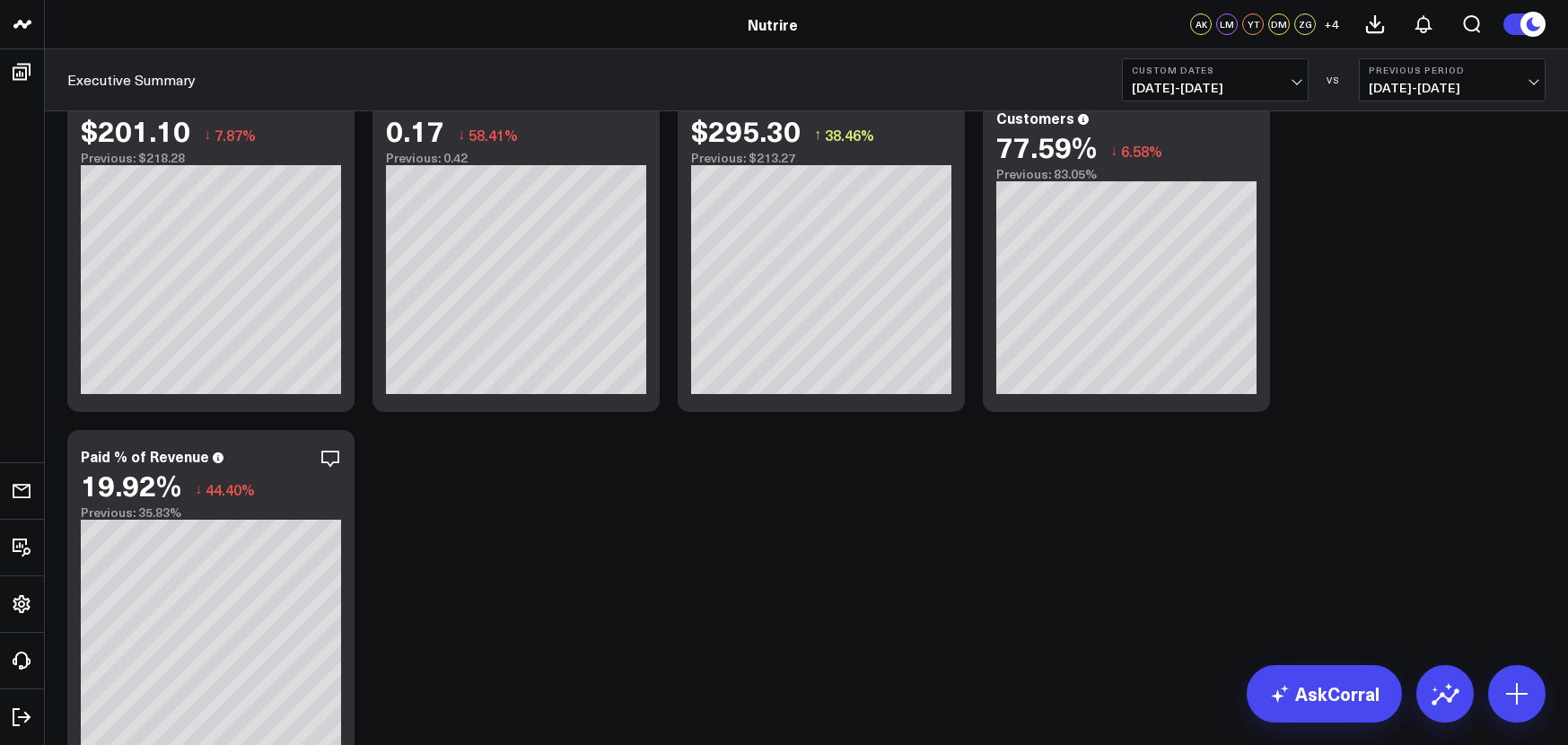
scroll to position [1110, 0]
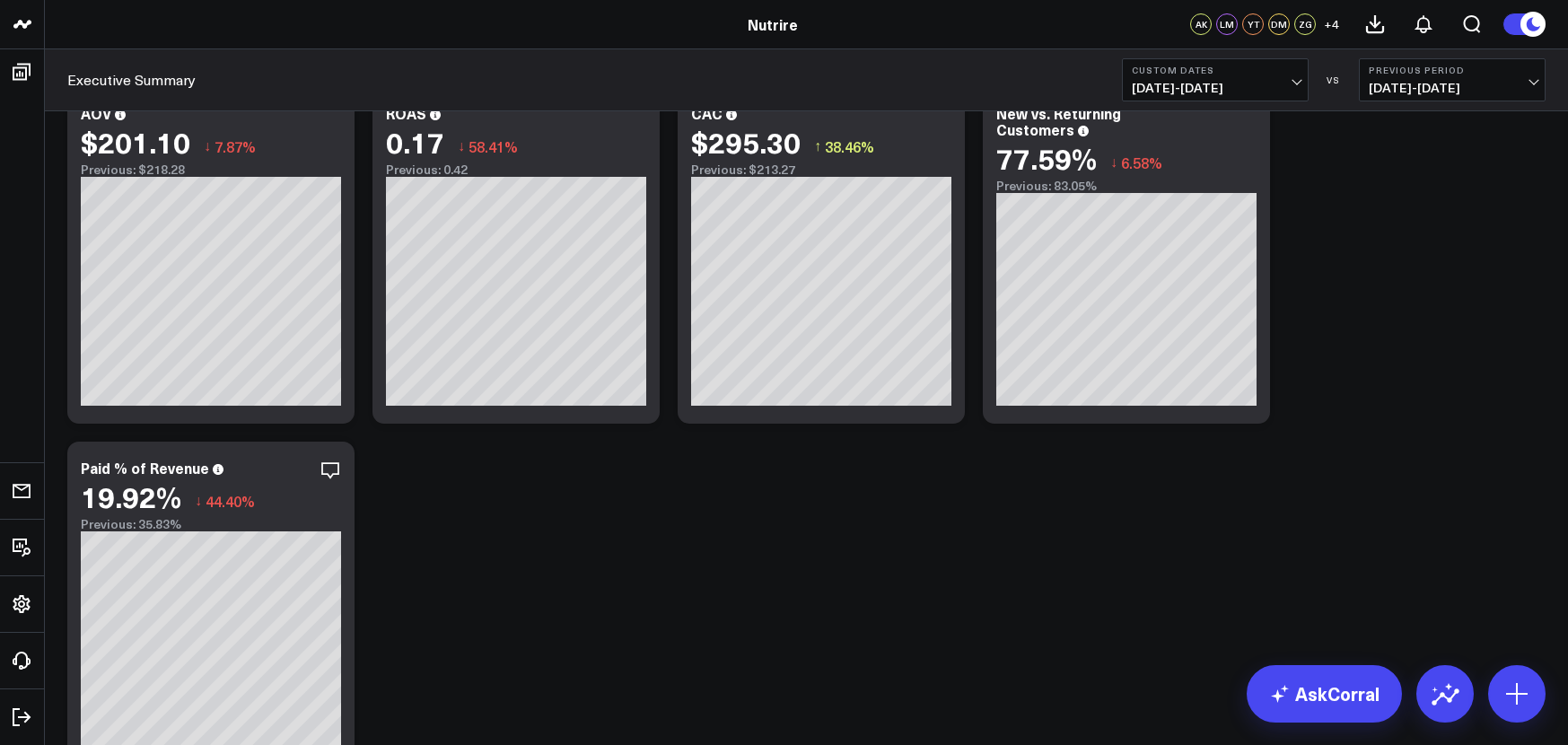
click at [1297, 83] on span "[DATE] - [DATE]" at bounding box center [1216, 88] width 167 height 15
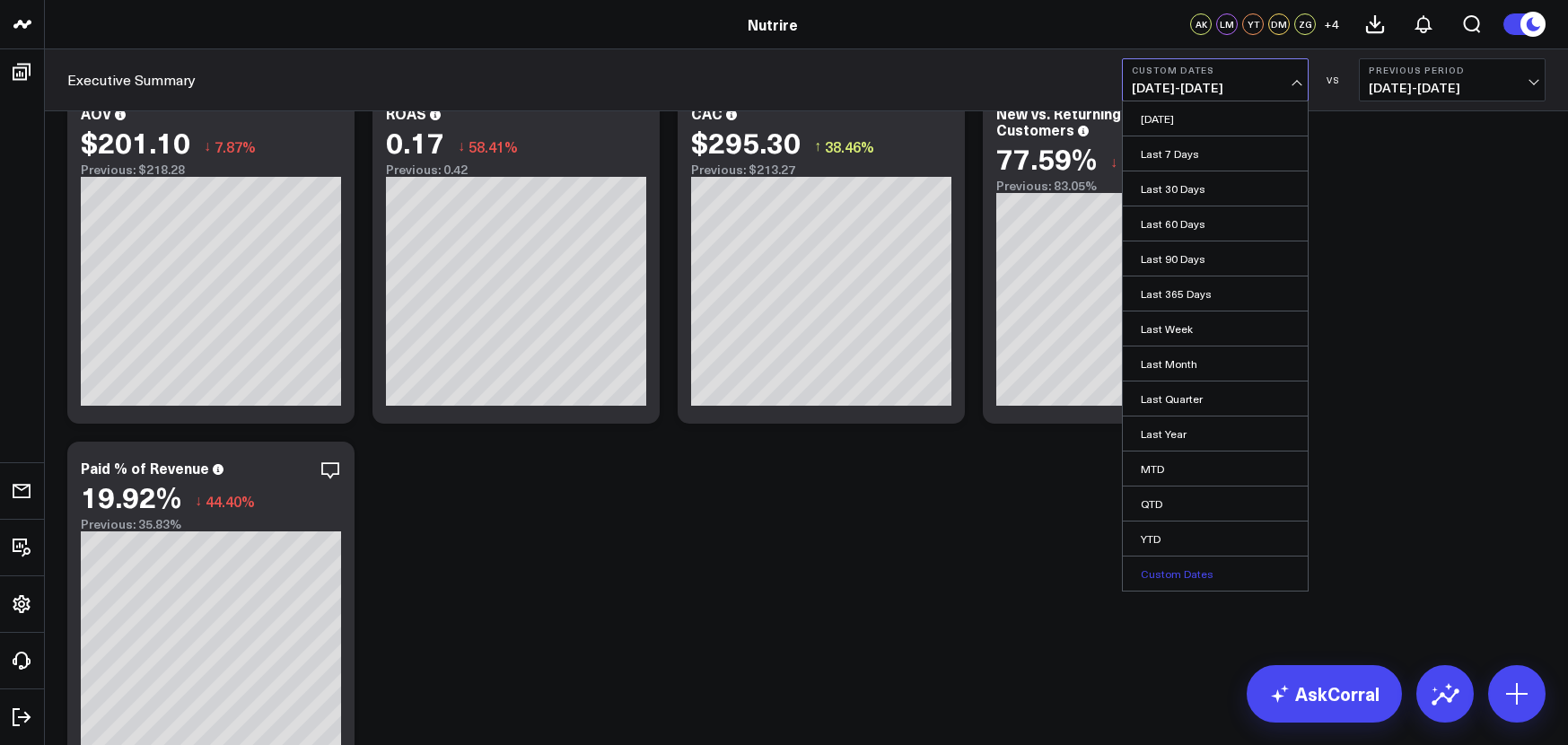
click at [1162, 567] on link "Custom Dates" at bounding box center [1216, 573] width 185 height 34
select select "7"
select select "2025"
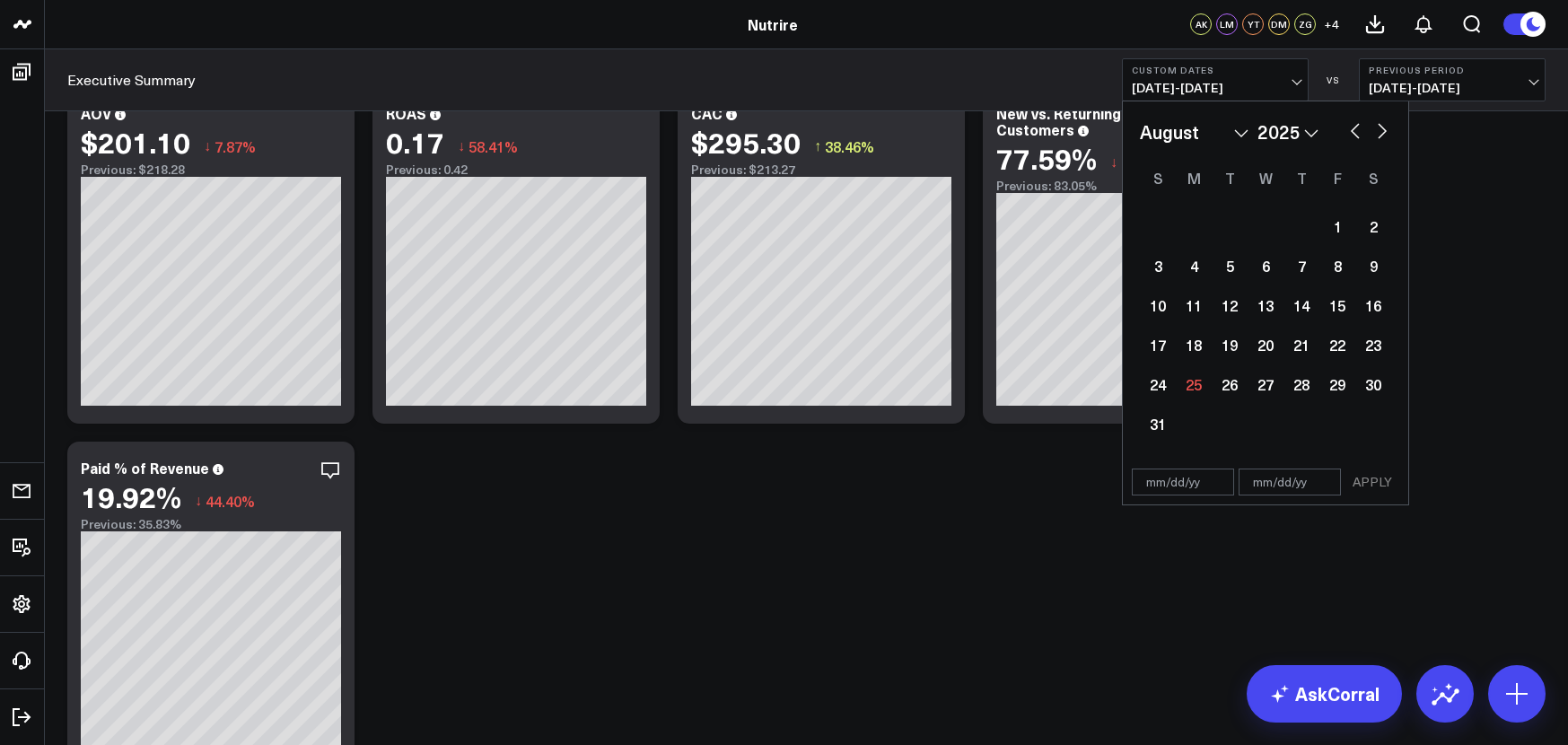
click at [1352, 131] on button "button" at bounding box center [1355, 129] width 18 height 22
select select "6"
select select "2025"
click at [1219, 231] on div "1" at bounding box center [1229, 226] width 35 height 35
type input "[DATE]"
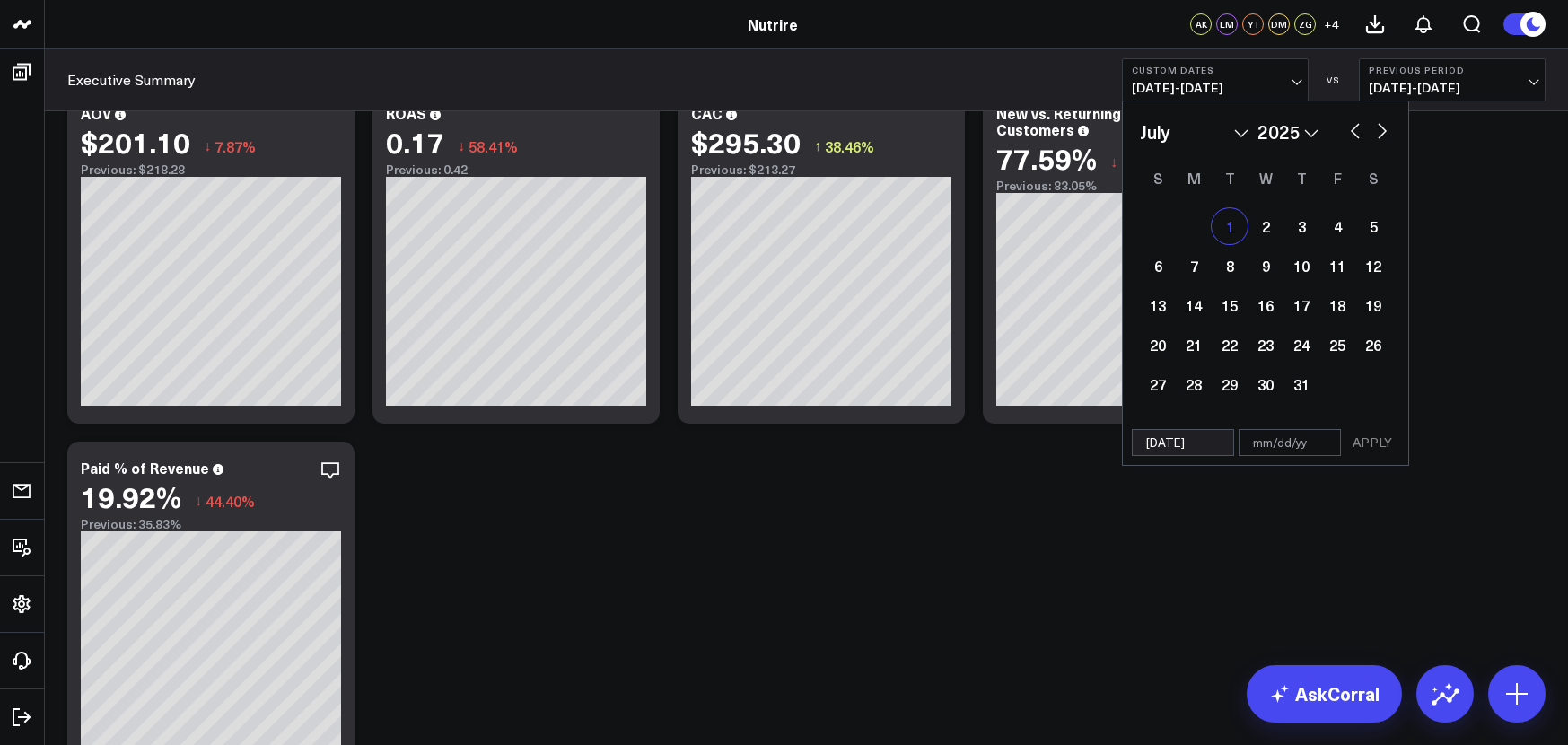
select select "6"
select select "2025"
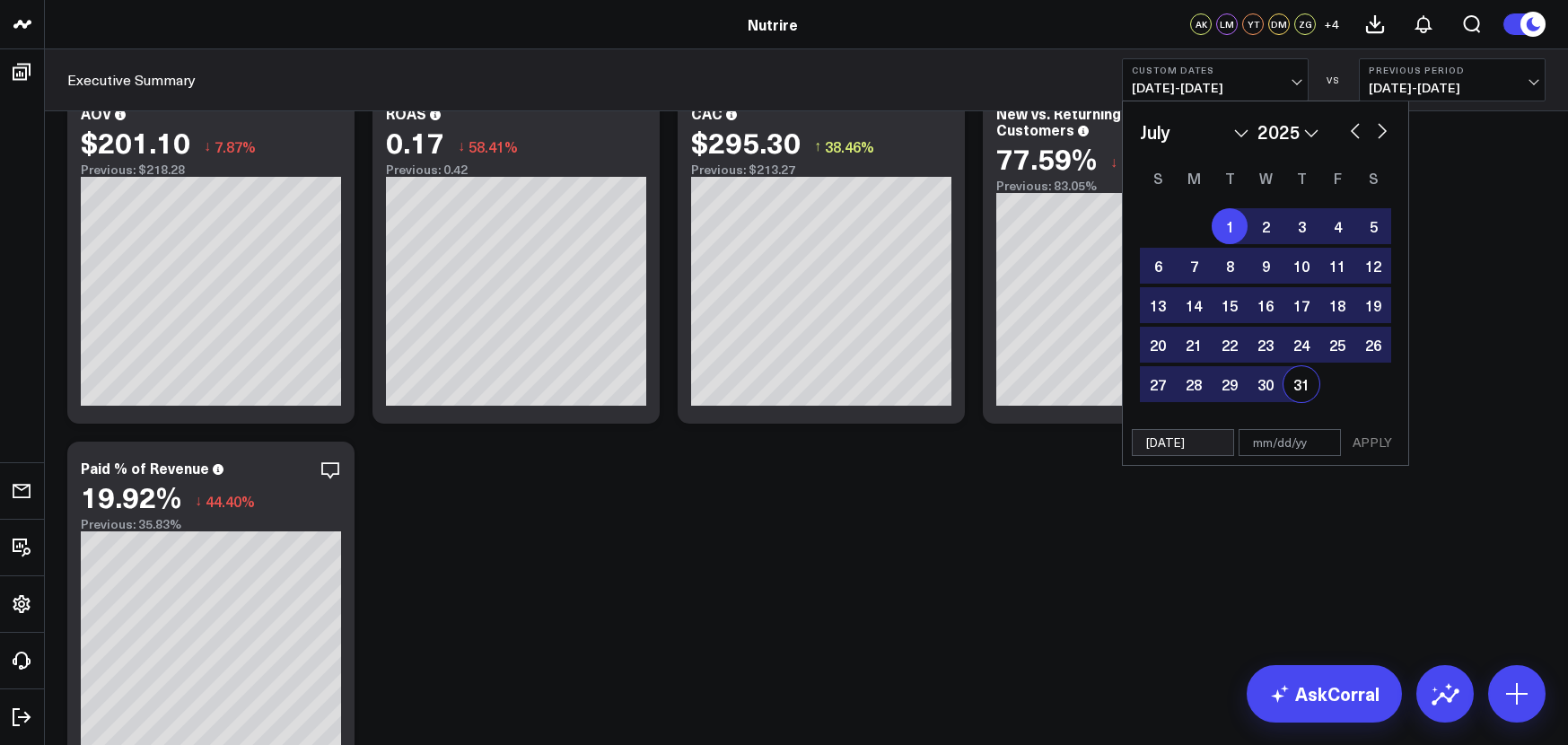
click at [1303, 393] on div "31" at bounding box center [1301, 384] width 35 height 35
type input "[DATE]"
select select "6"
select select "2025"
click at [1386, 446] on button "APPLY" at bounding box center [1372, 442] width 54 height 27
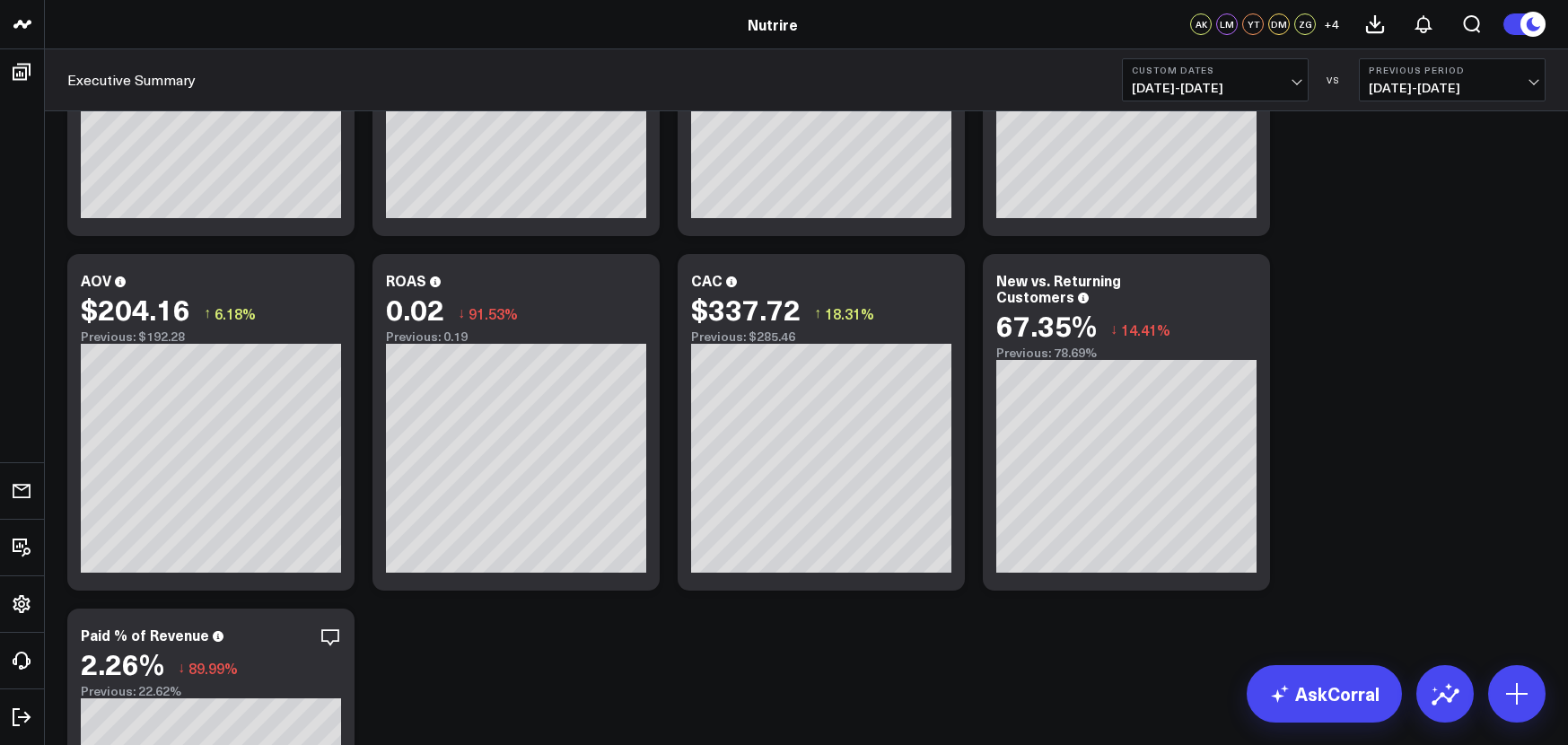
scroll to position [945, 0]
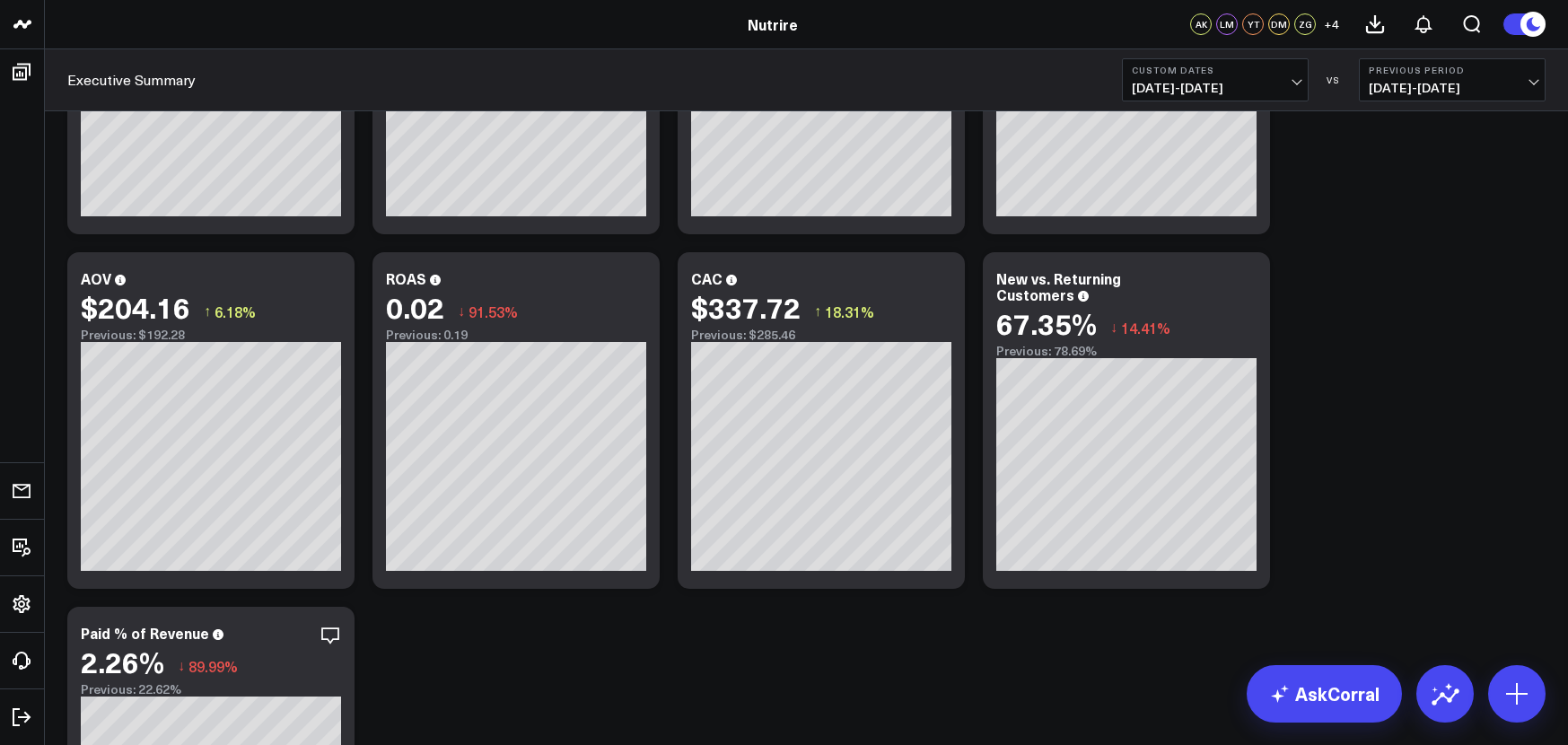
click at [1296, 84] on span "[DATE] - [DATE]" at bounding box center [1216, 88] width 167 height 15
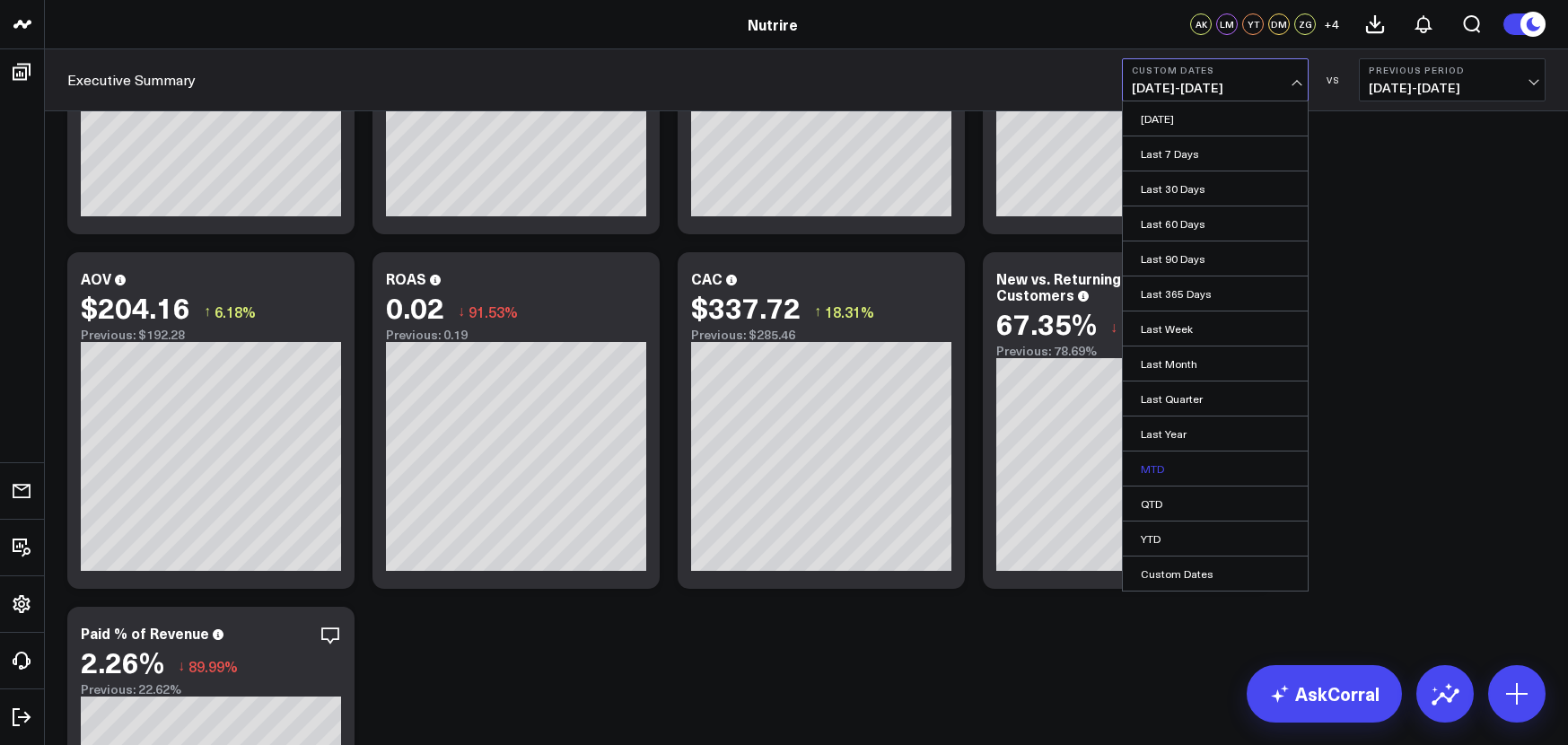
click at [1212, 457] on link "MTD" at bounding box center [1216, 468] width 185 height 34
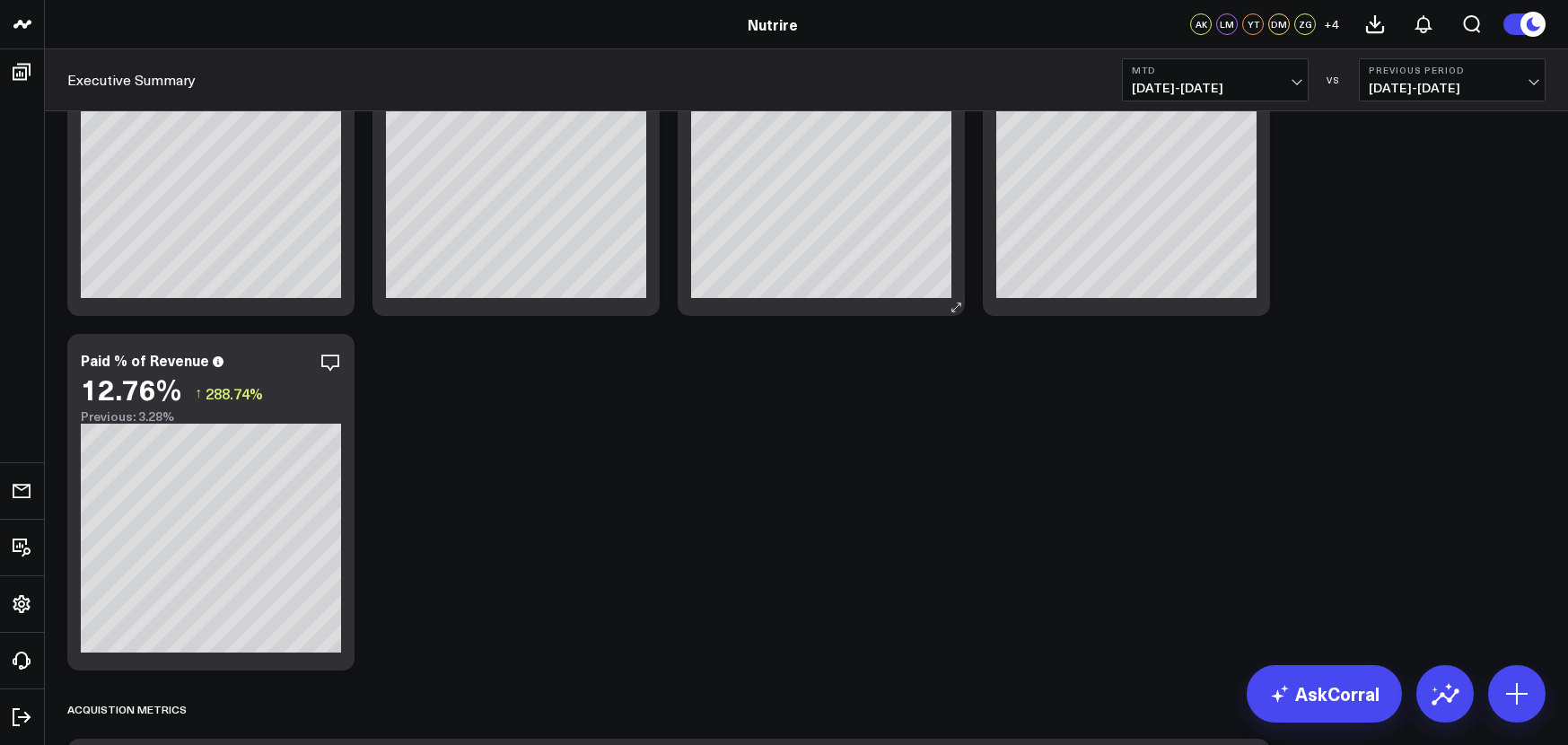
scroll to position [1161, 0]
